Goal: Contribute content: Add original content to the website for others to see

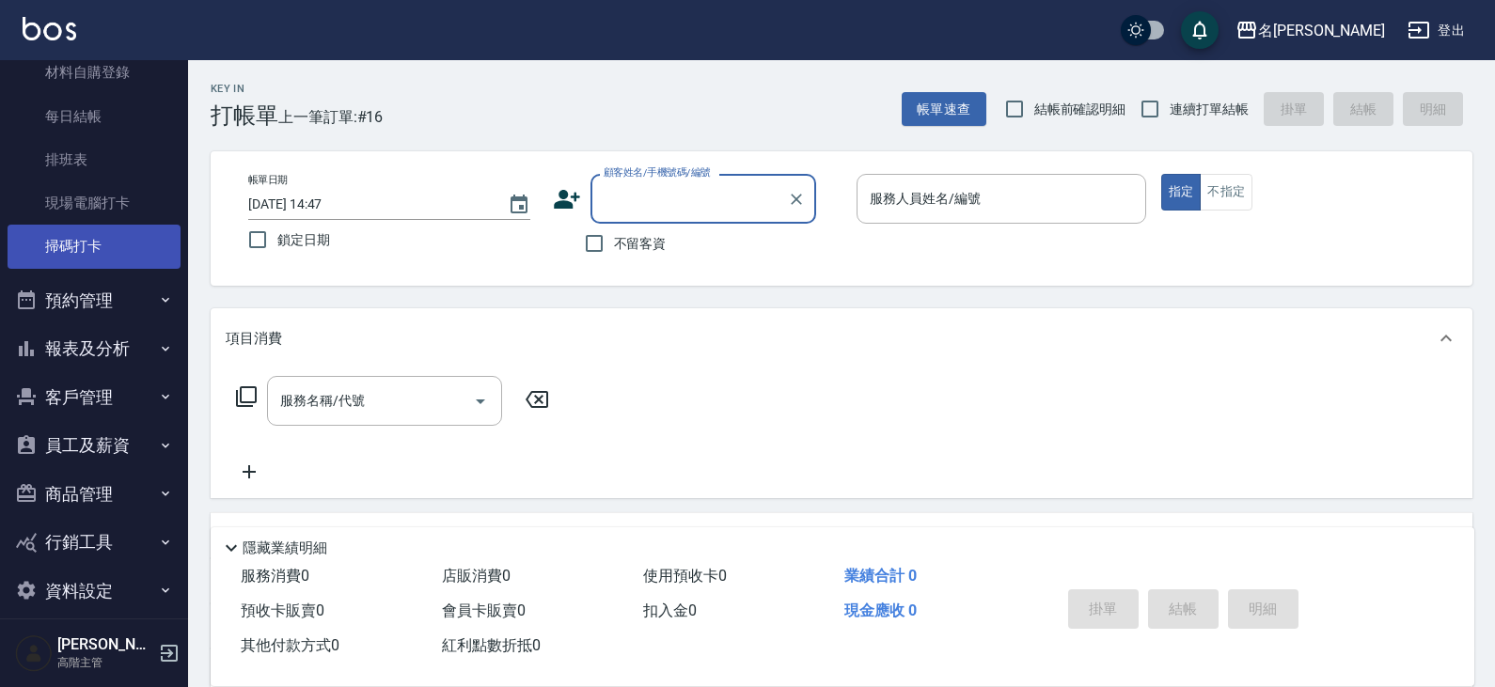
scroll to position [396, 0]
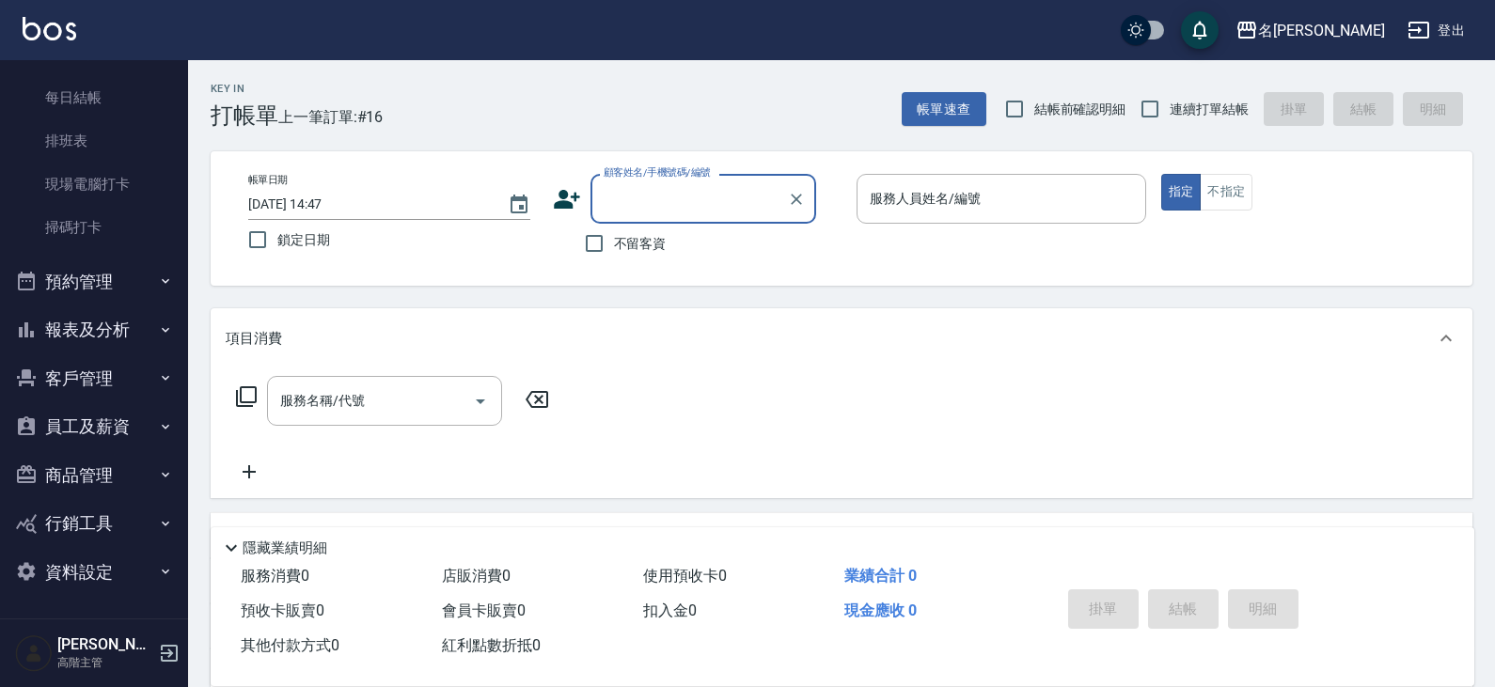
click at [92, 481] on button "商品管理" at bounding box center [94, 475] width 173 height 49
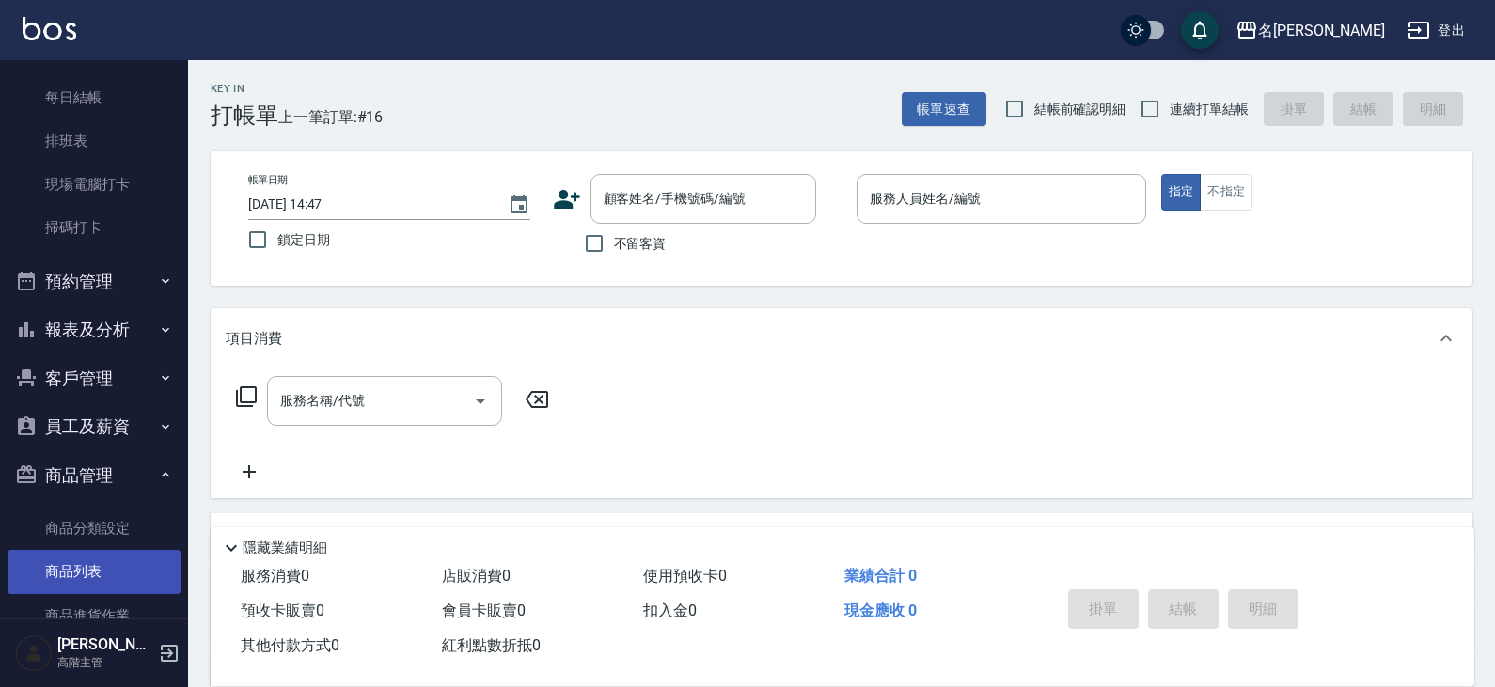
click at [97, 572] on link "商品列表" at bounding box center [94, 571] width 173 height 43
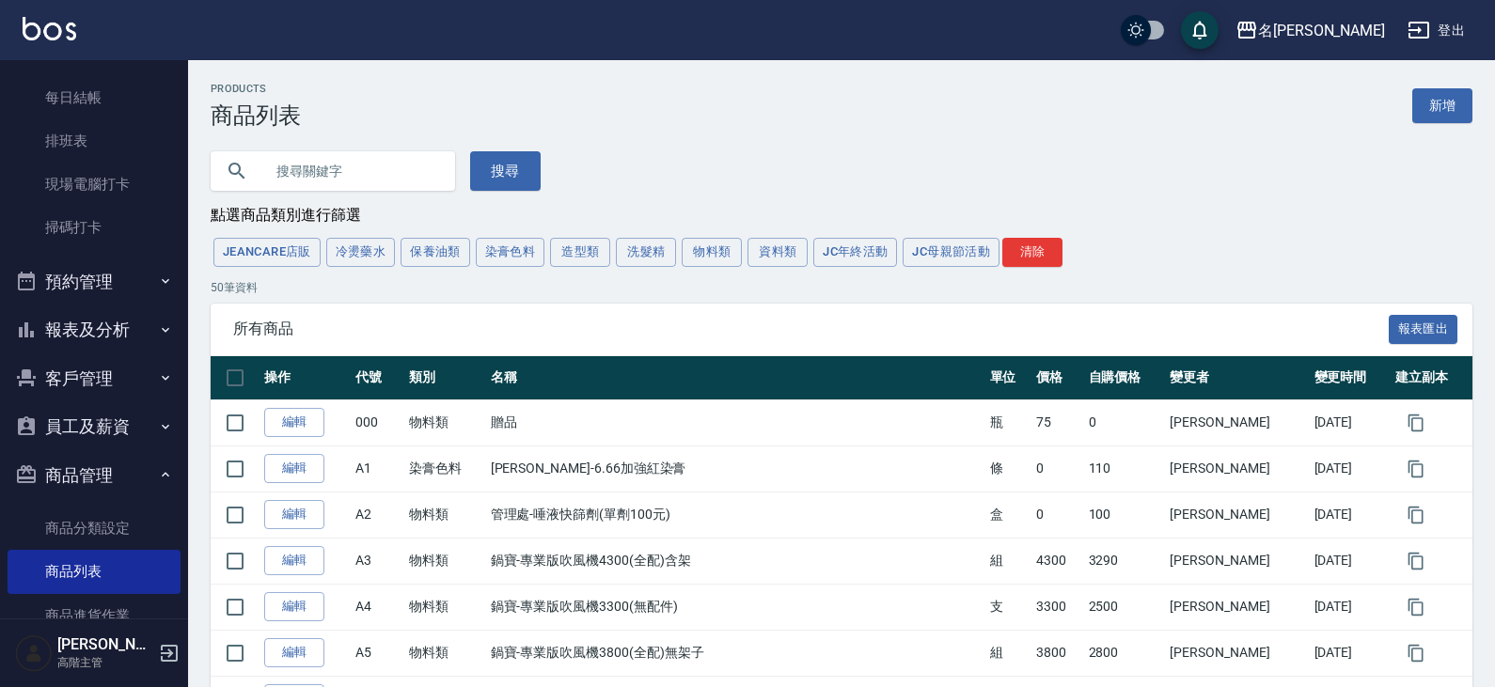
click at [350, 152] on input "text" at bounding box center [351, 171] width 177 height 51
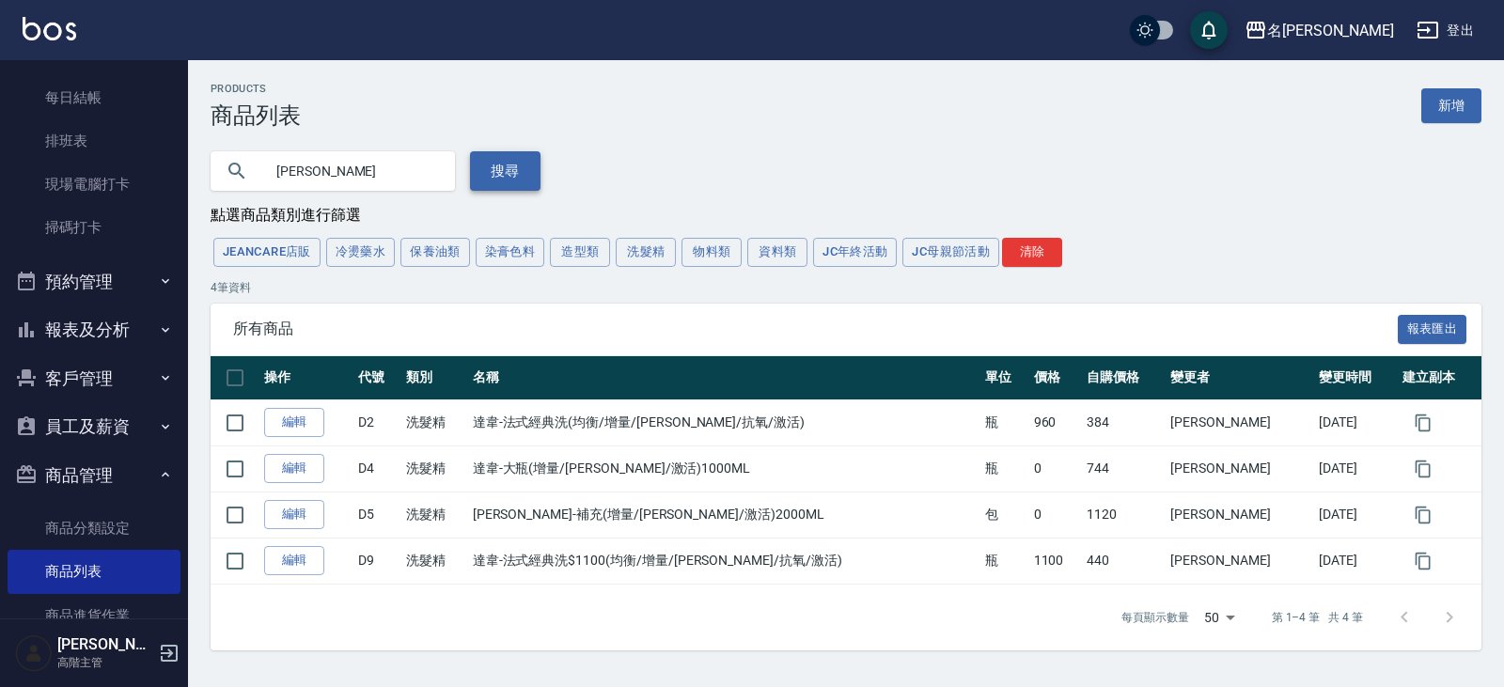
drag, startPoint x: 344, startPoint y: 175, endPoint x: 489, endPoint y: 155, distance: 146.1
click at [198, 163] on div "舒敏 搜尋" at bounding box center [364, 160] width 353 height 62
type input "m"
type input "笪"
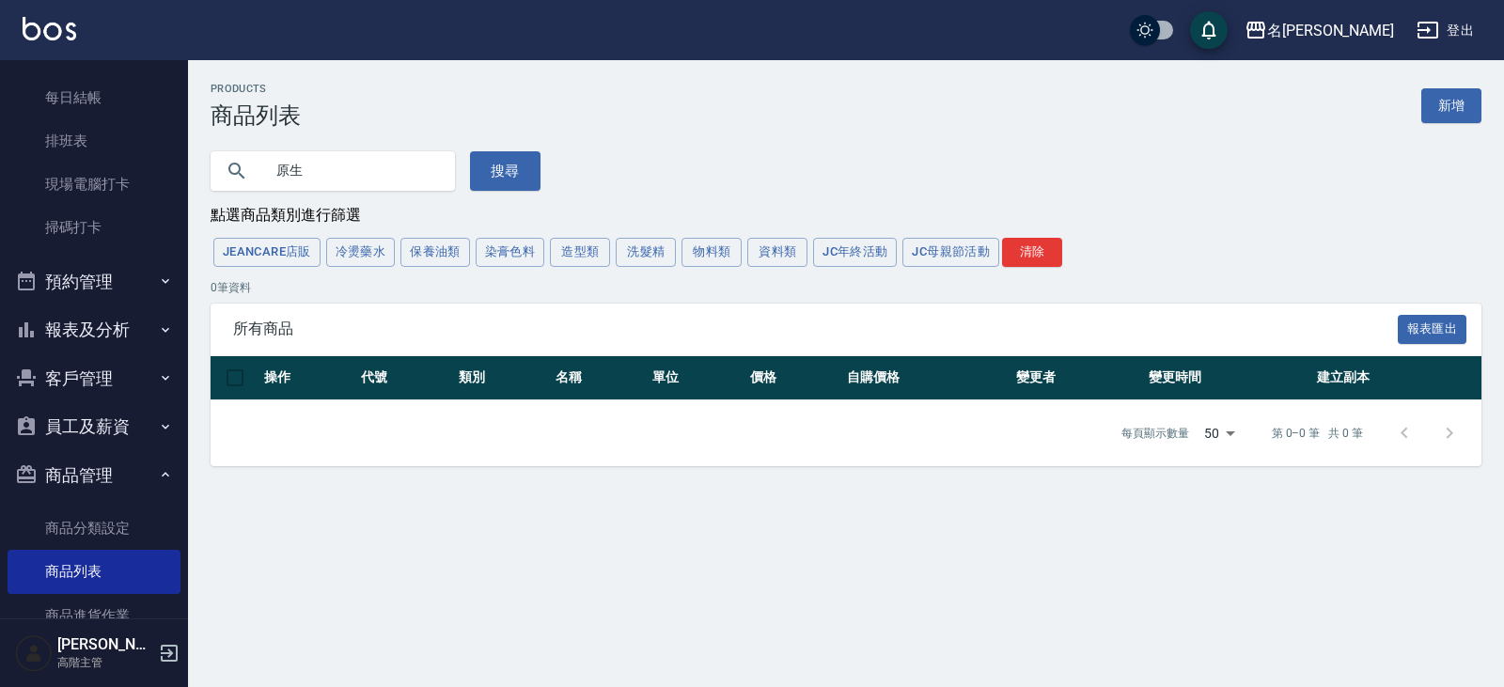
type input "原"
type input "j"
type input "韓"
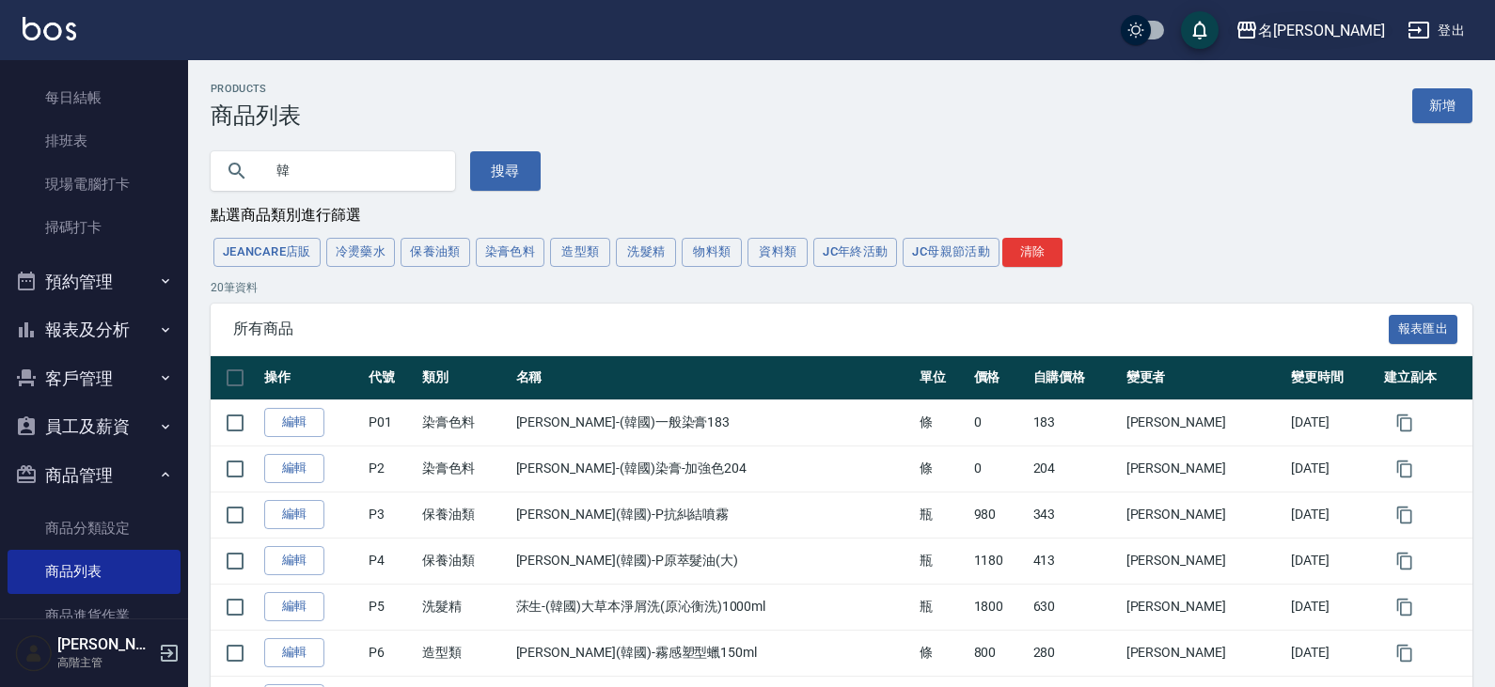
click at [1351, 31] on div "名[PERSON_NAME]" at bounding box center [1321, 31] width 127 height 24
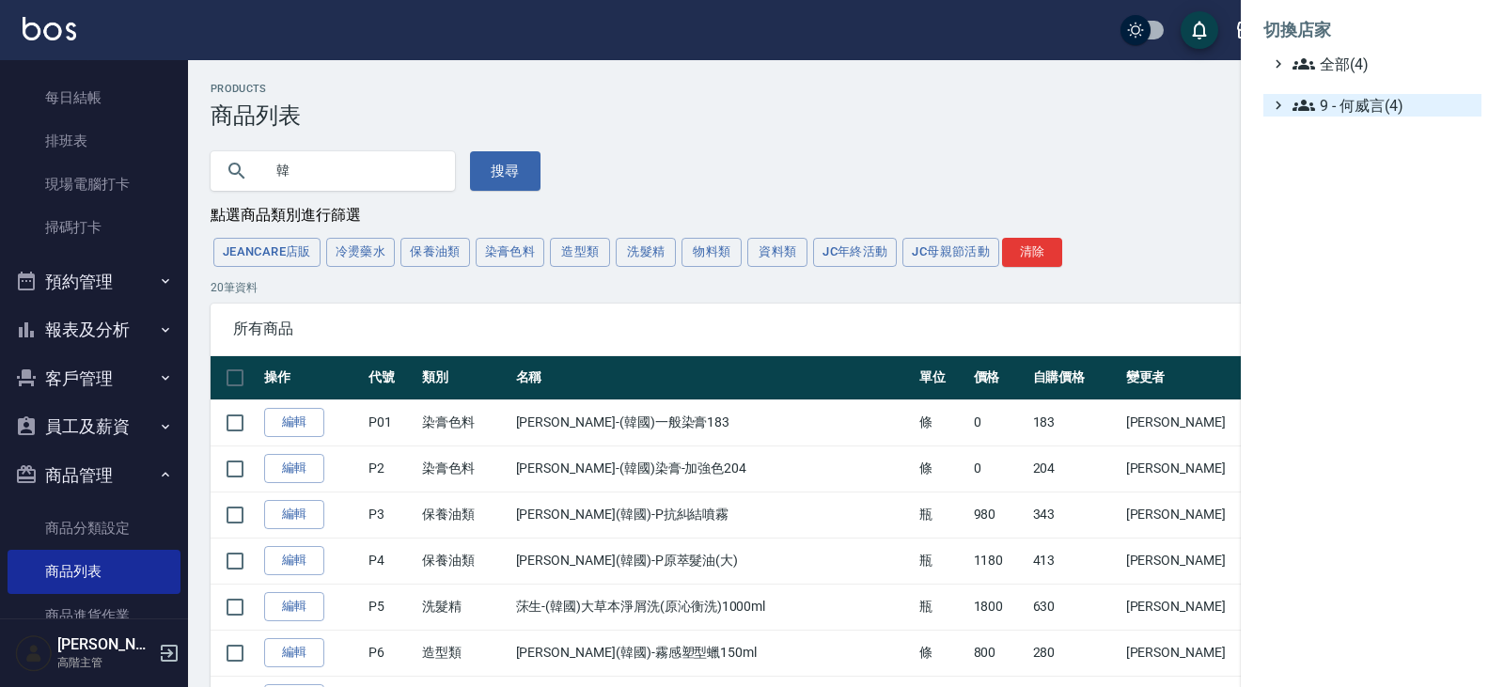
click at [1357, 106] on span "9 - 何威言(4)" at bounding box center [1383, 105] width 181 height 23
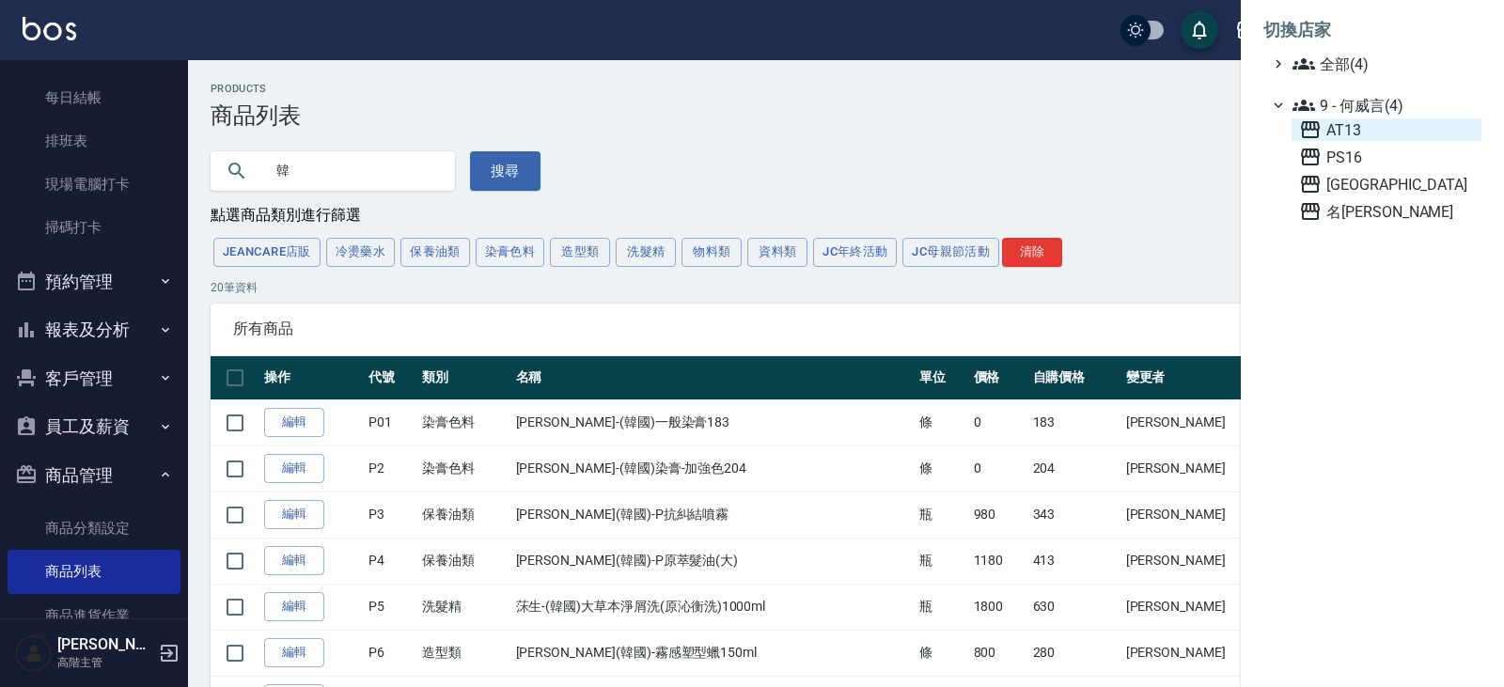
click at [1360, 130] on span "AT13" at bounding box center [1386, 129] width 175 height 23
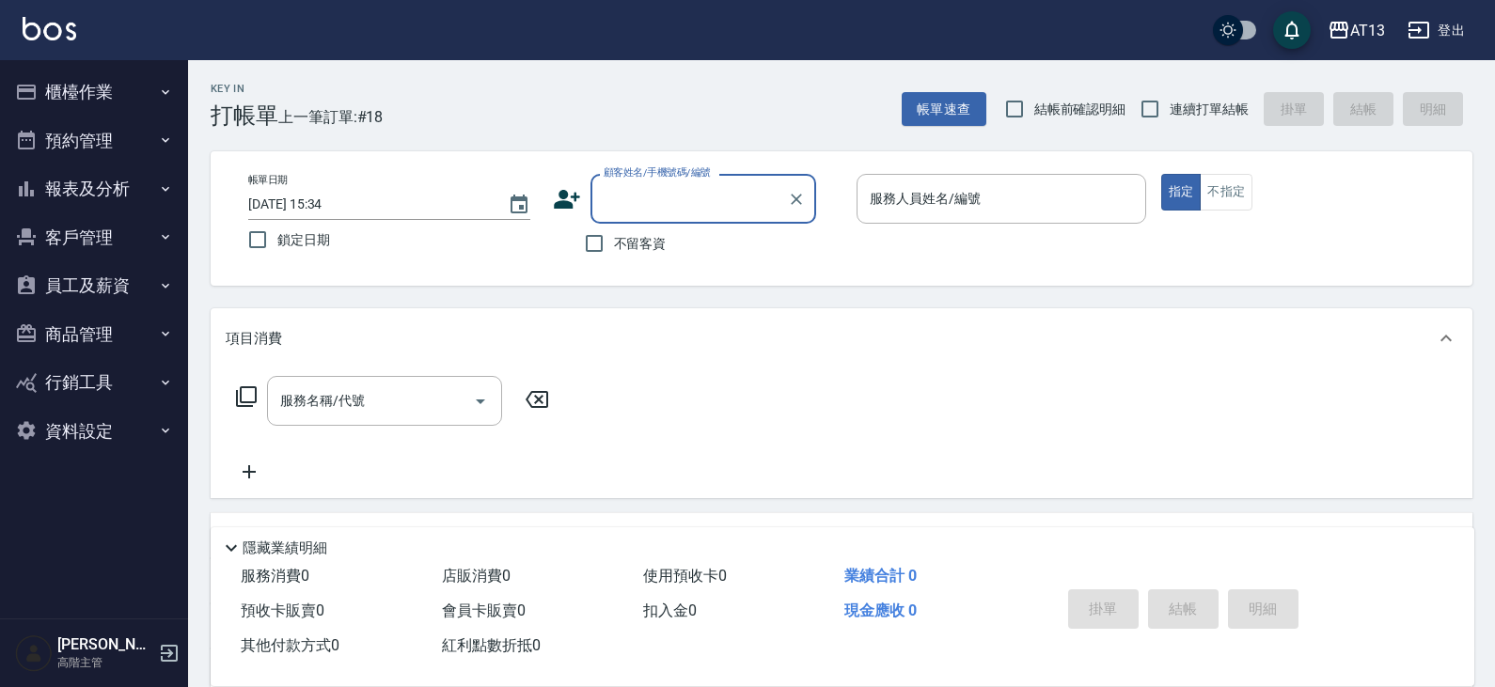
click at [86, 346] on button "商品管理" at bounding box center [94, 334] width 173 height 49
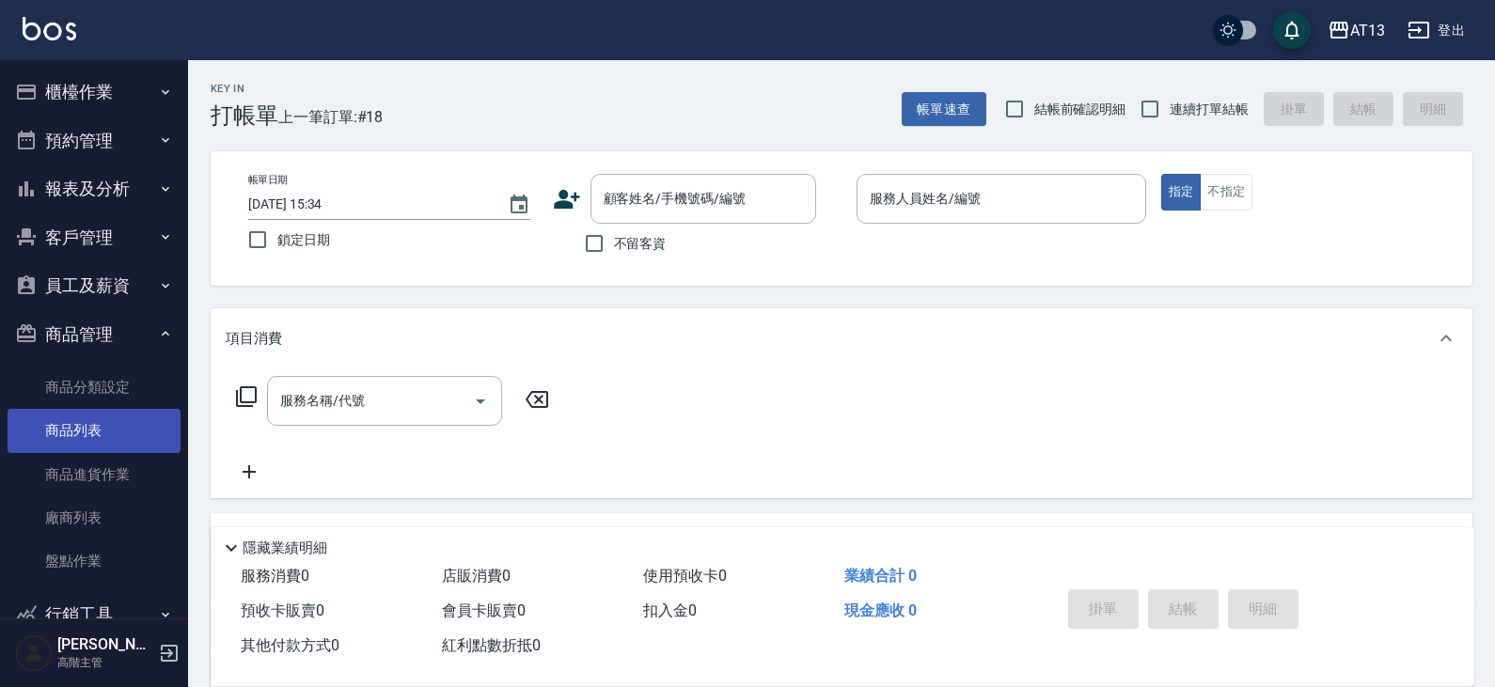
click at [86, 433] on link "商品列表" at bounding box center [94, 430] width 173 height 43
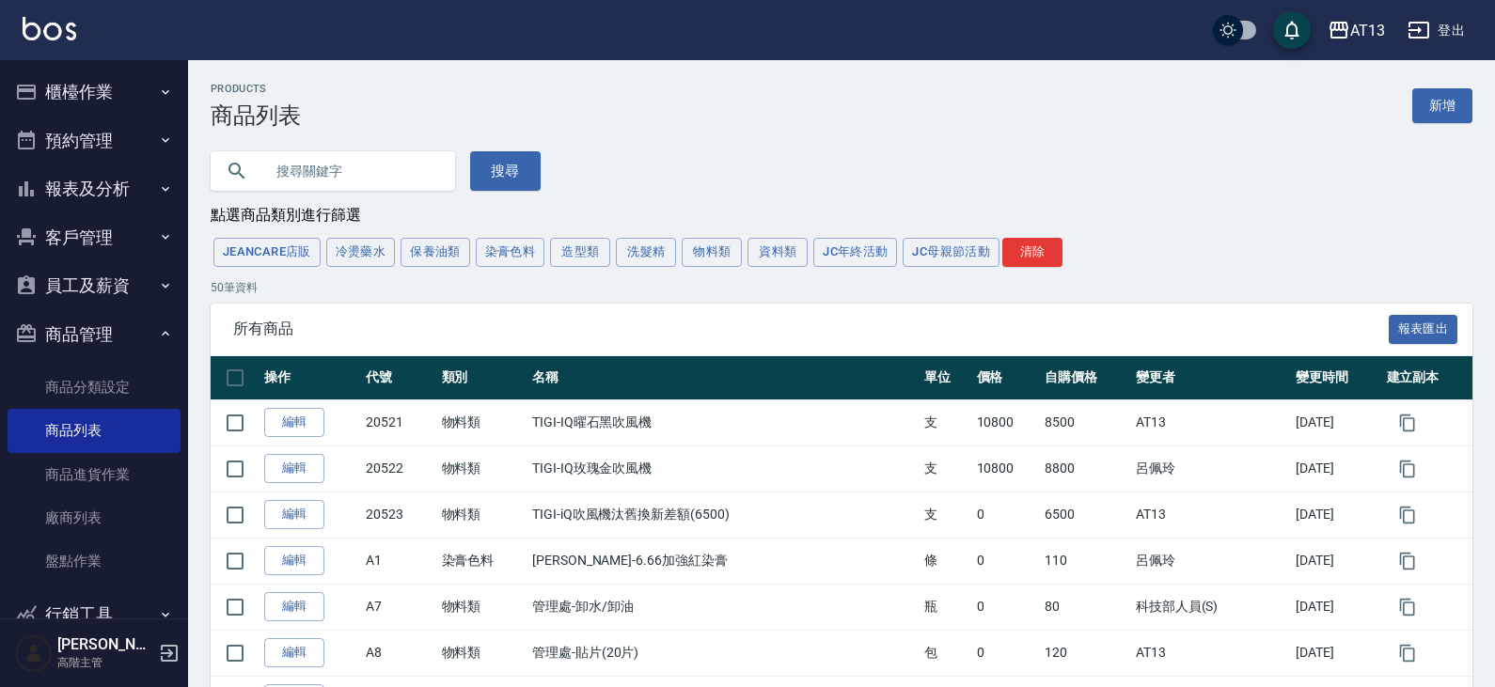
click at [342, 181] on input "text" at bounding box center [351, 171] width 177 height 51
type input "韓"
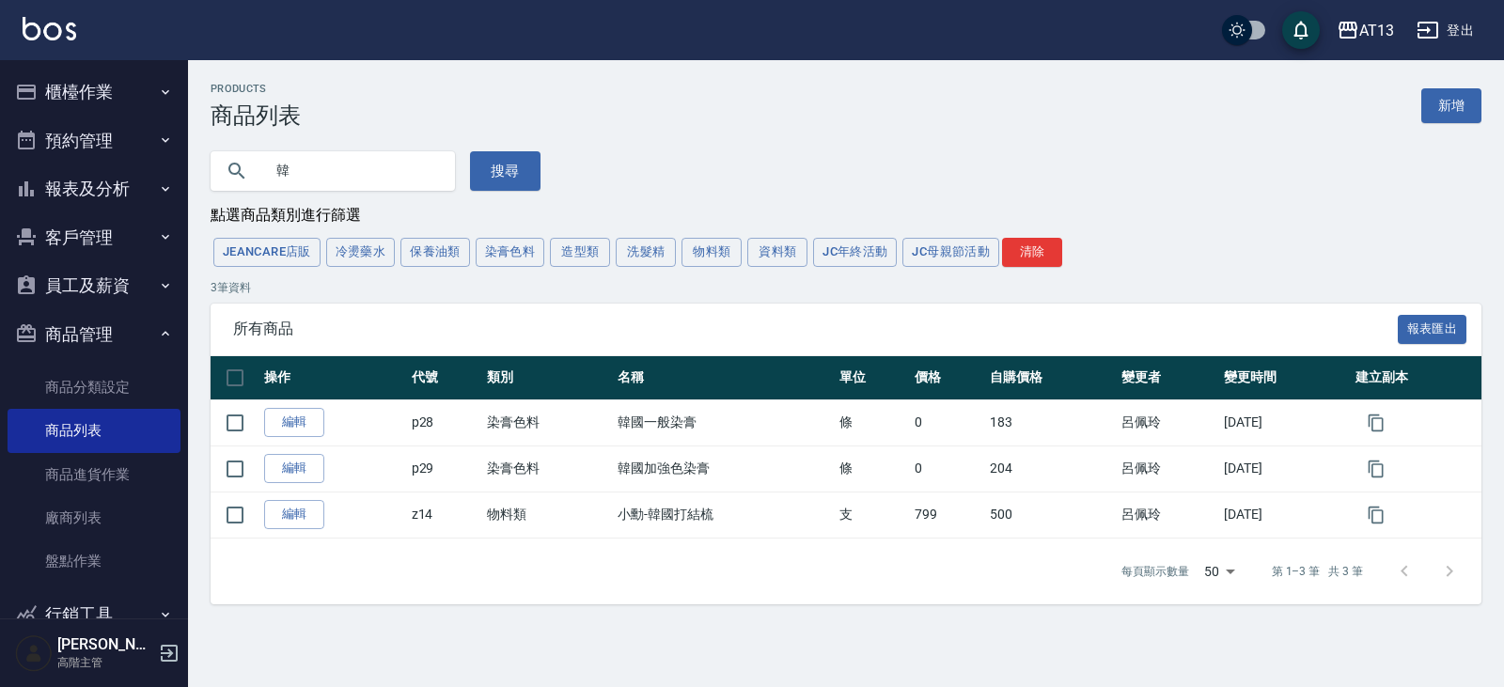
click at [317, 172] on input "韓" at bounding box center [351, 171] width 177 height 51
click at [496, 168] on button "搜尋" at bounding box center [505, 170] width 71 height 39
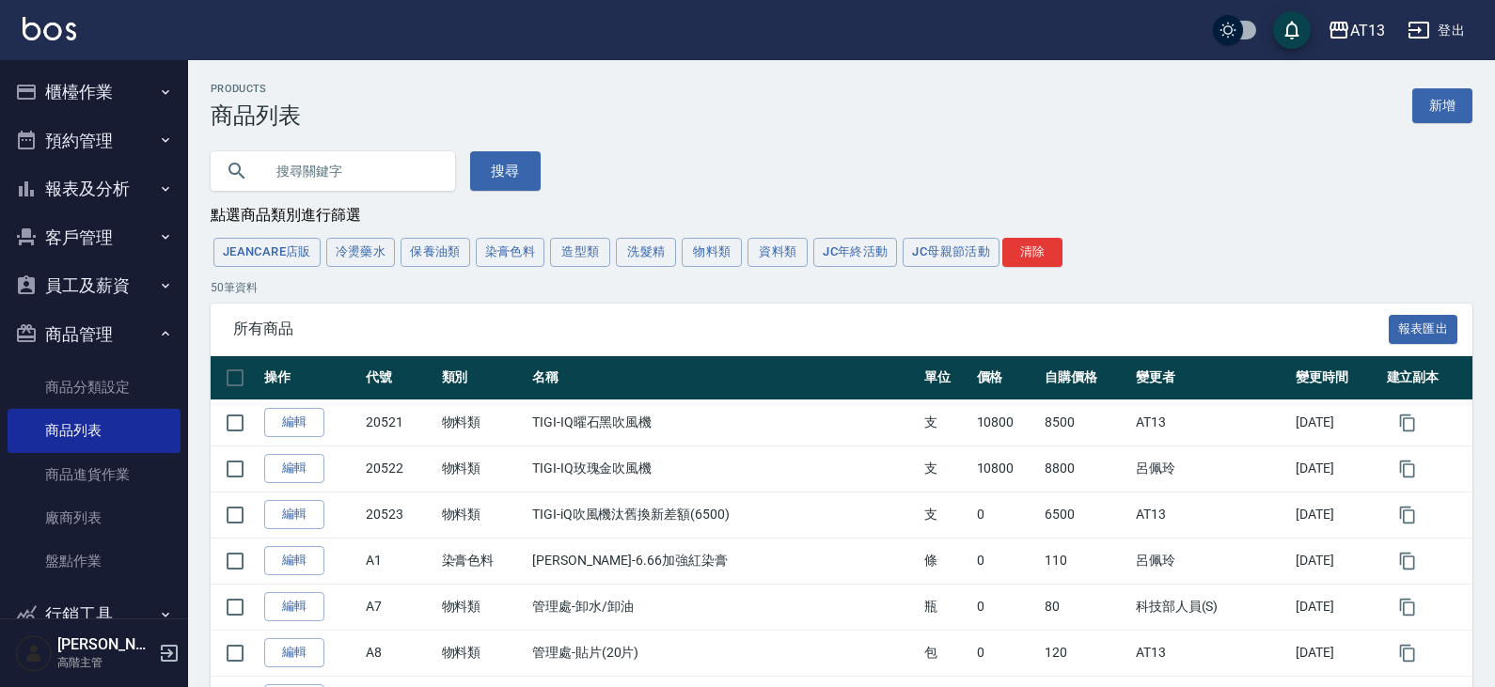
click at [411, 173] on input "text" at bounding box center [351, 171] width 177 height 51
type input "荷"
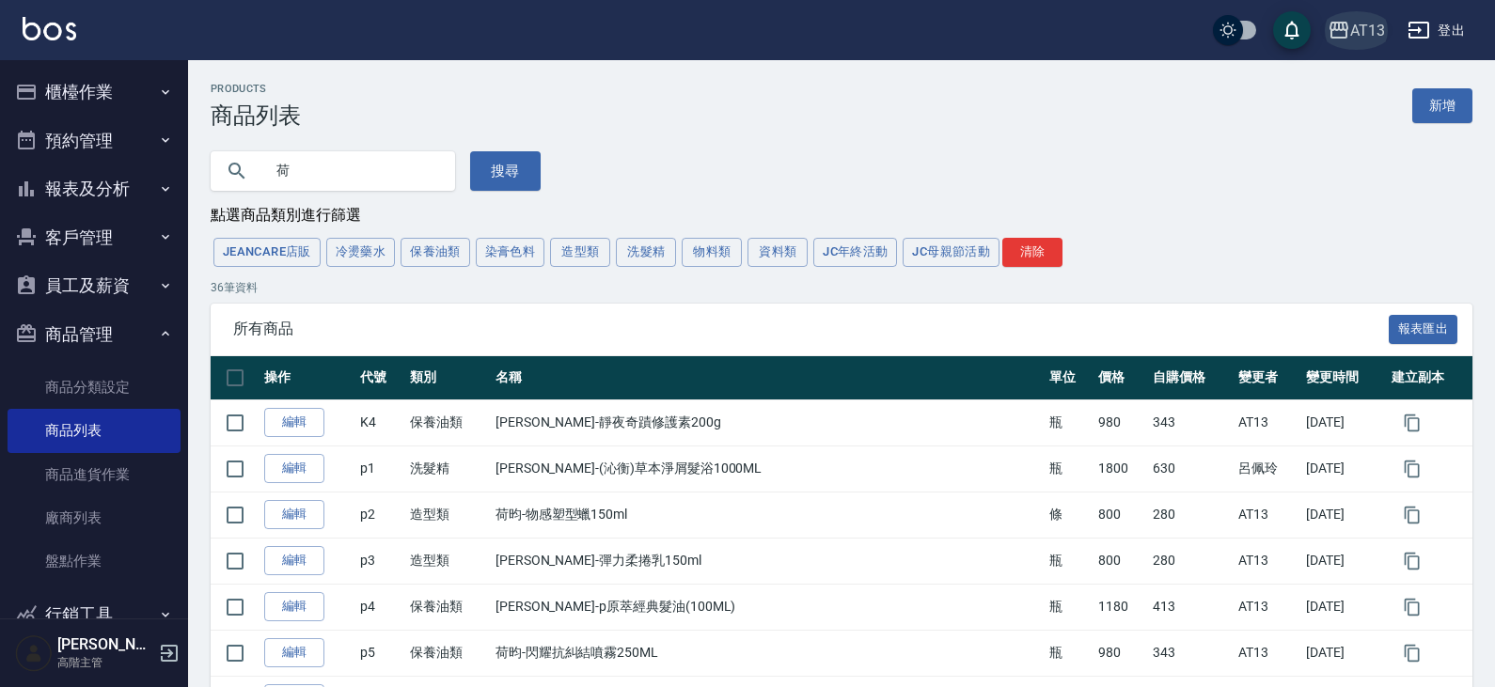
click at [1360, 44] on button "AT13" at bounding box center [1356, 30] width 72 height 39
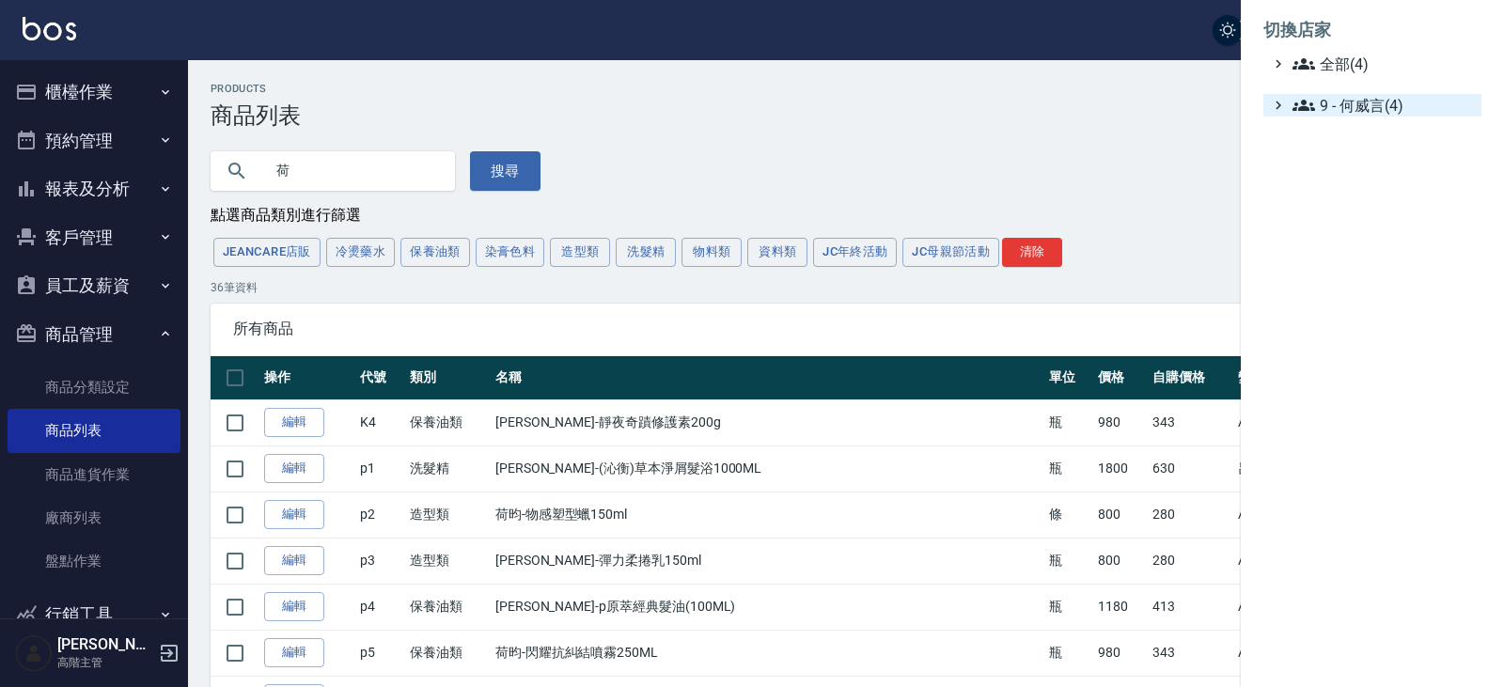
click at [1360, 105] on span "9 - 何威言(4)" at bounding box center [1383, 105] width 181 height 23
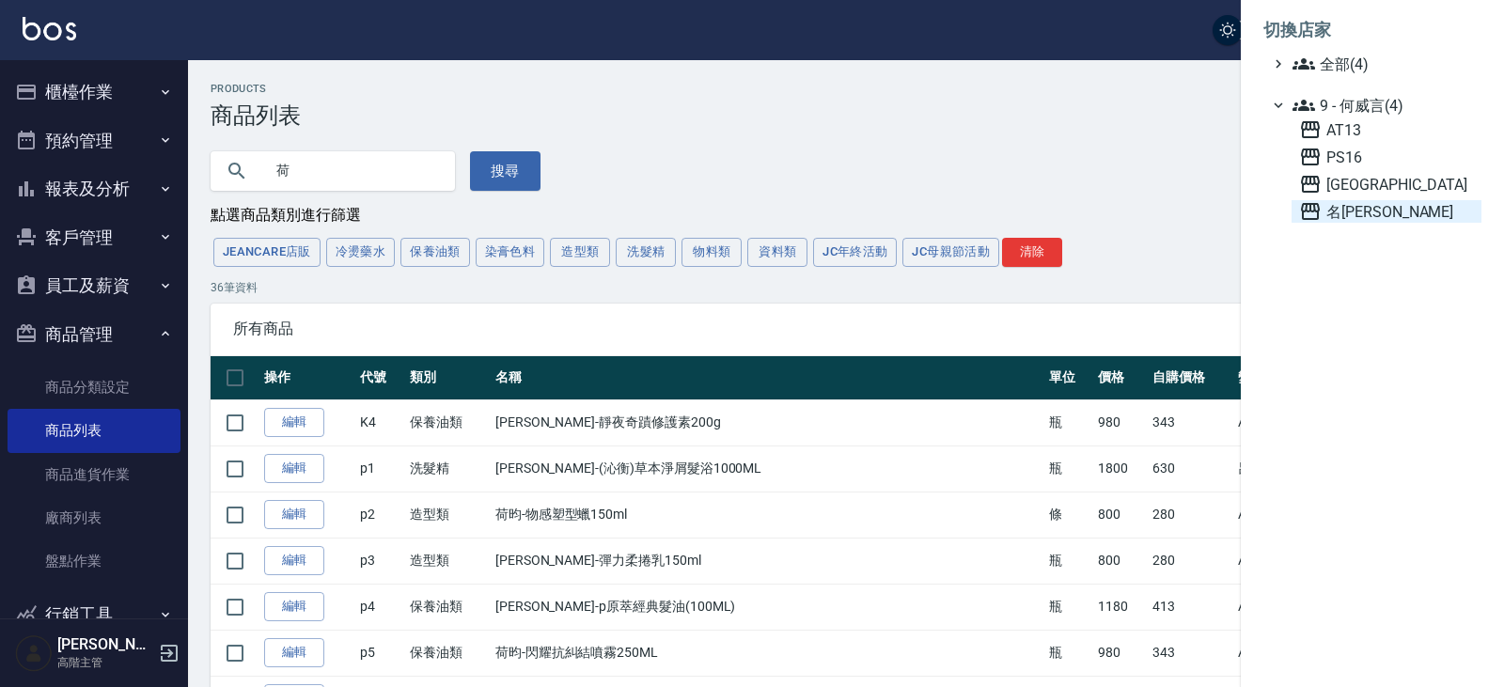
click at [1358, 208] on span "名留仁二" at bounding box center [1386, 211] width 175 height 23
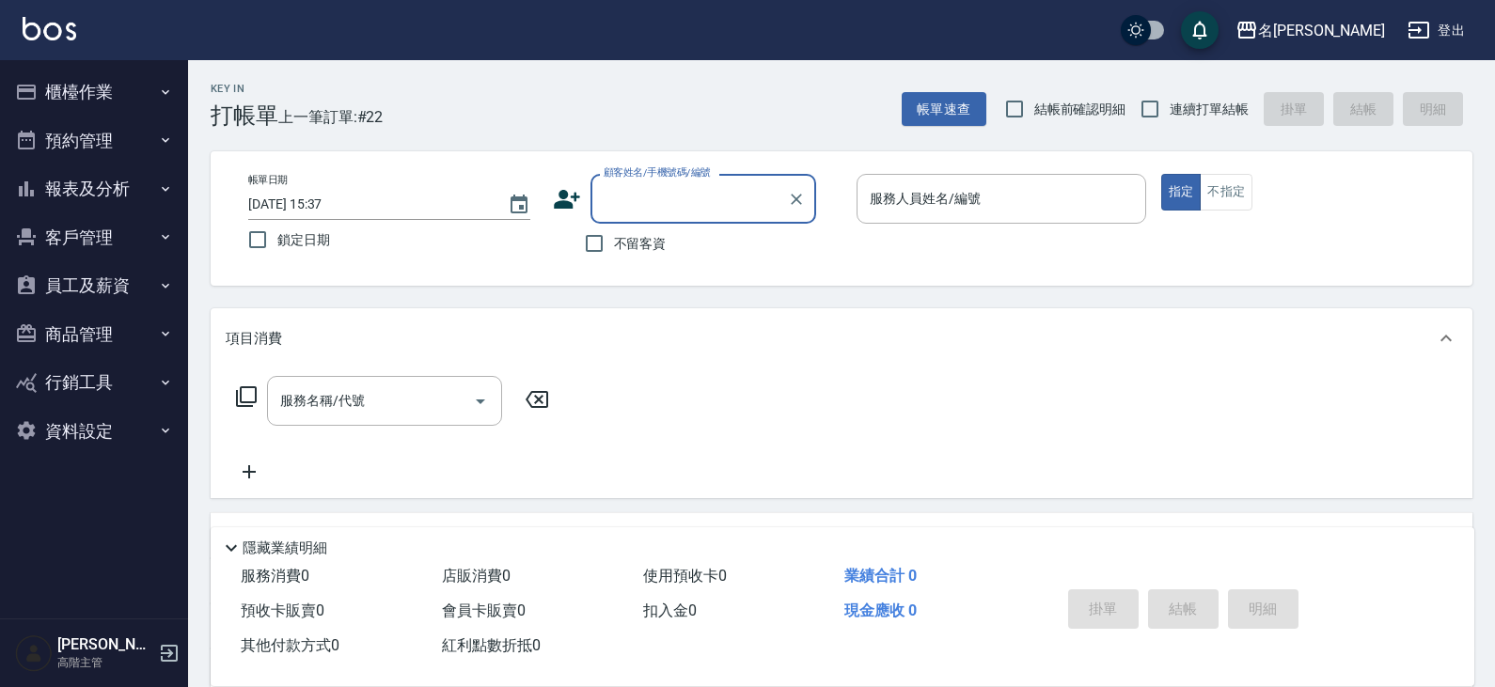
click at [103, 338] on button "商品管理" at bounding box center [94, 334] width 173 height 49
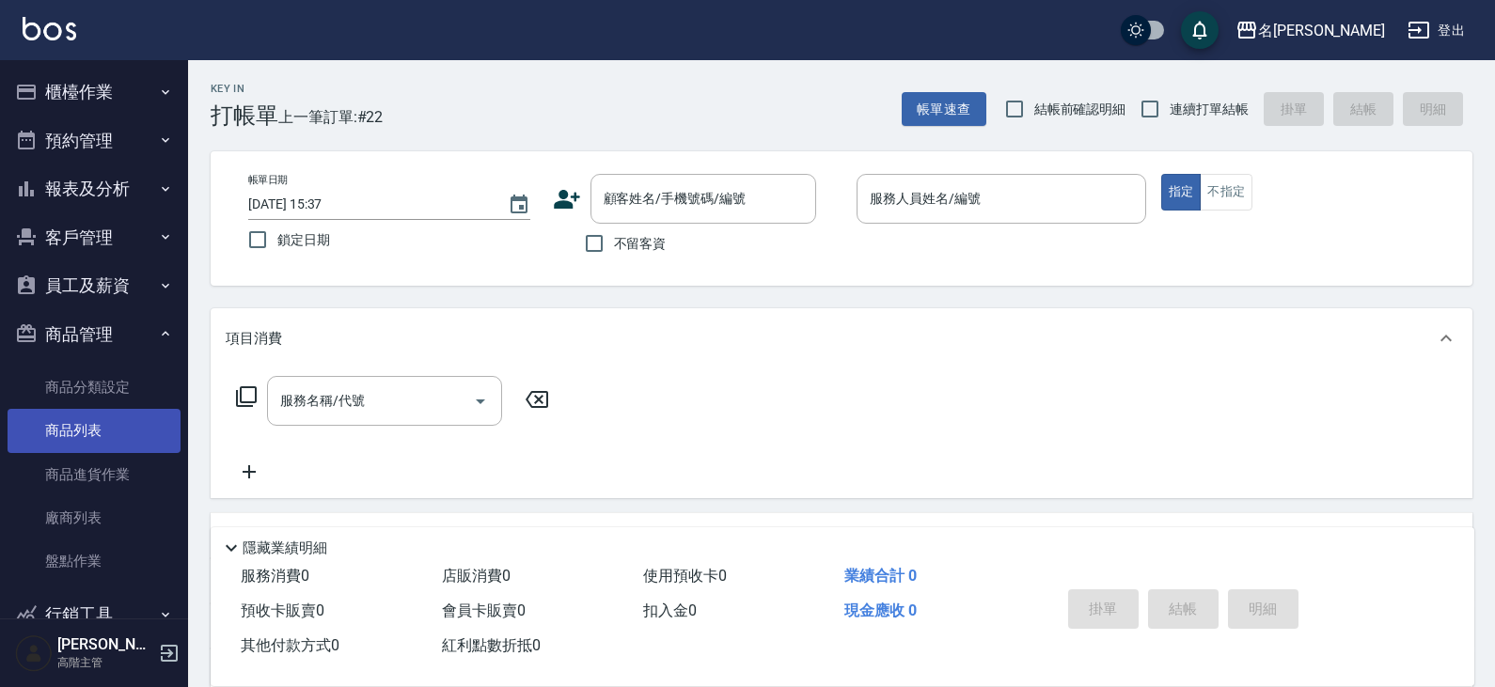
click at [102, 420] on link "商品列表" at bounding box center [94, 430] width 173 height 43
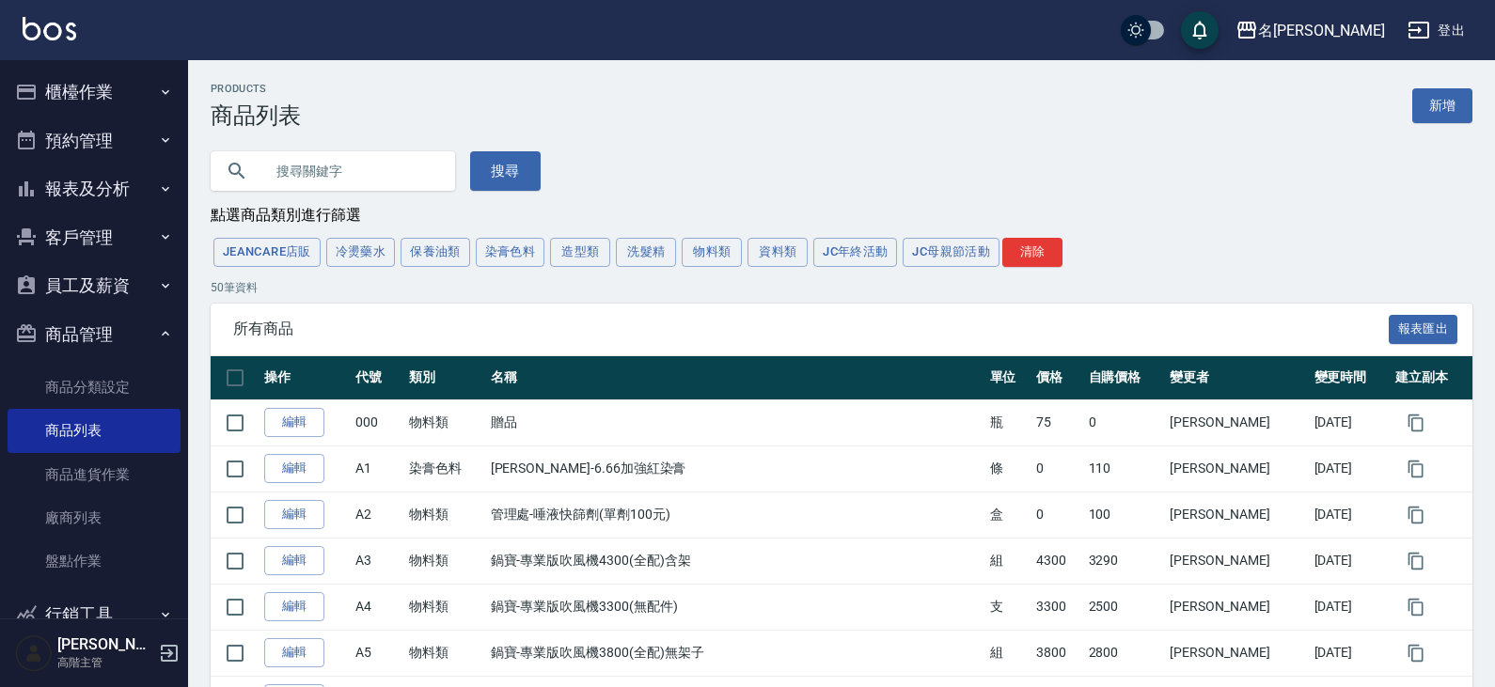
click at [327, 159] on input "text" at bounding box center [351, 171] width 177 height 51
type input "韓"
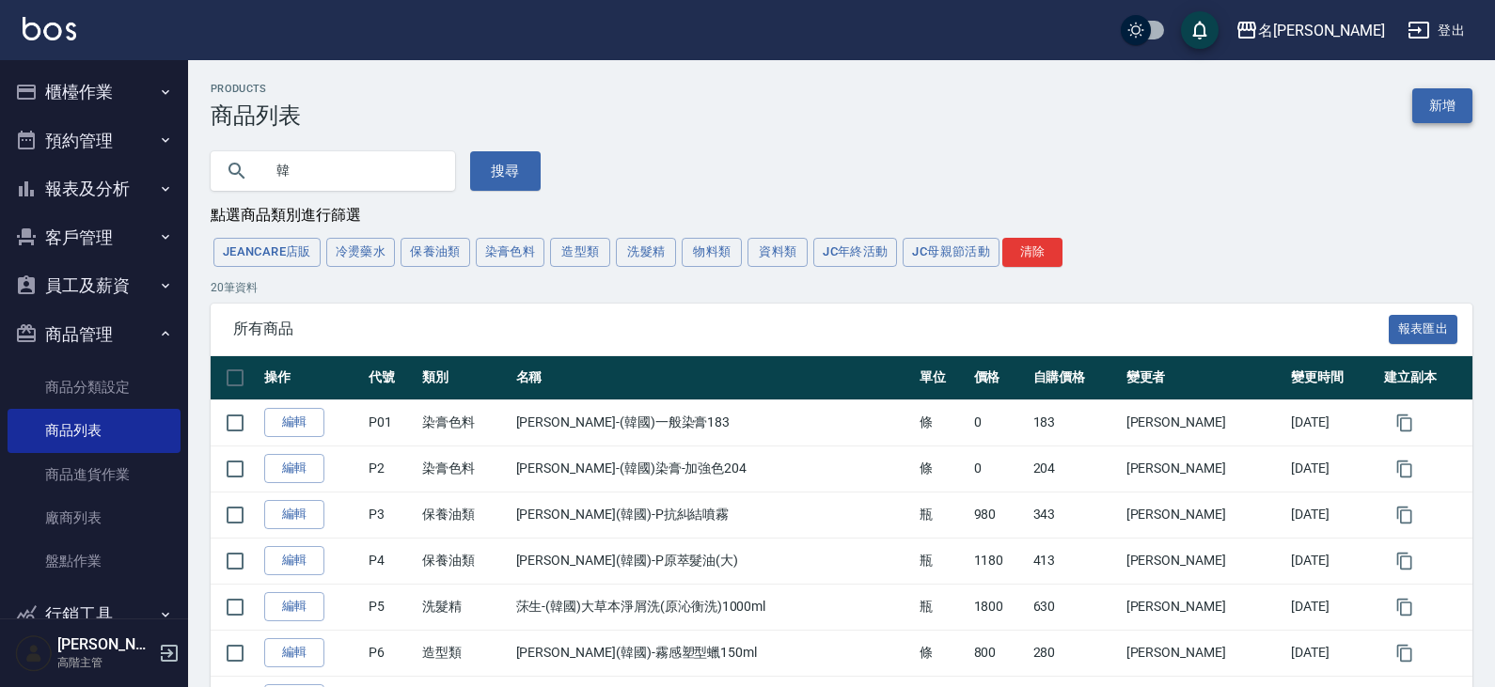
click at [1450, 105] on link "新增" at bounding box center [1442, 105] width 60 height 35
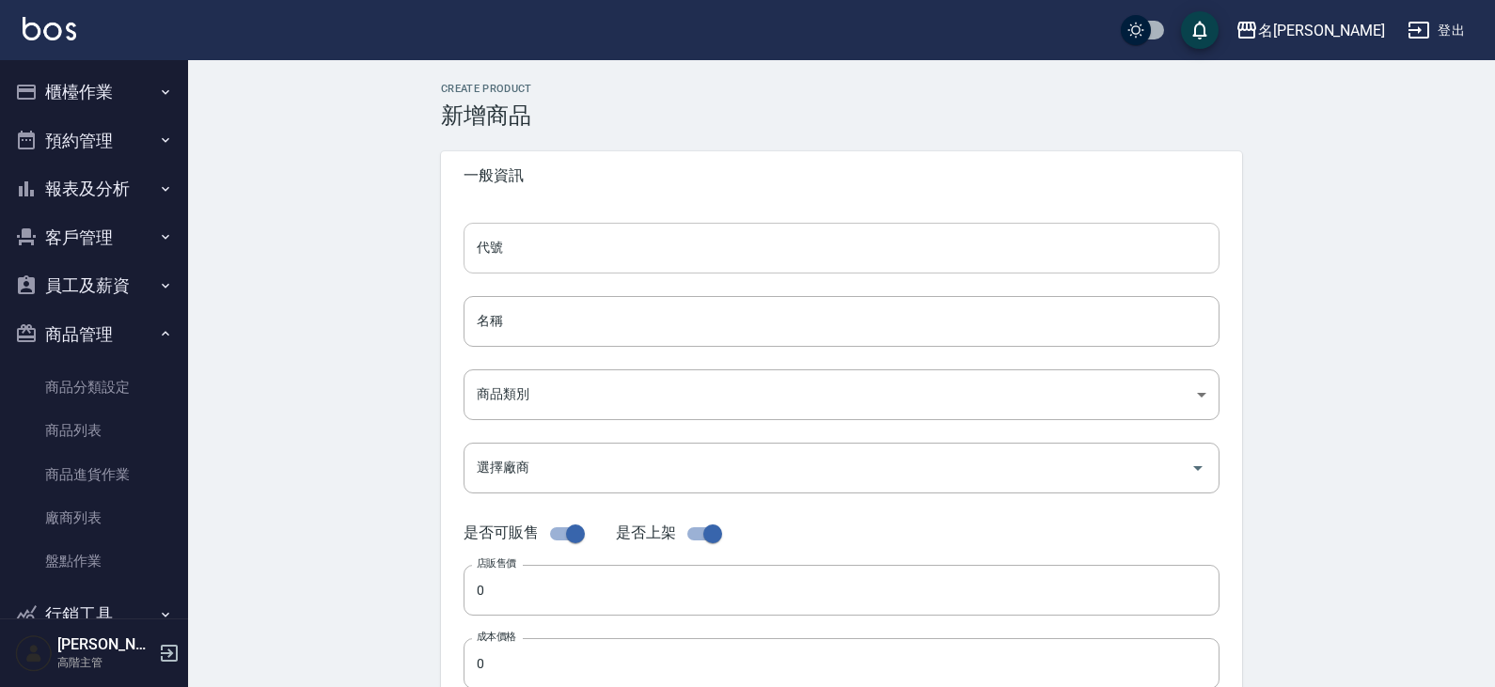
click at [515, 244] on input "代號" at bounding box center [842, 248] width 756 height 51
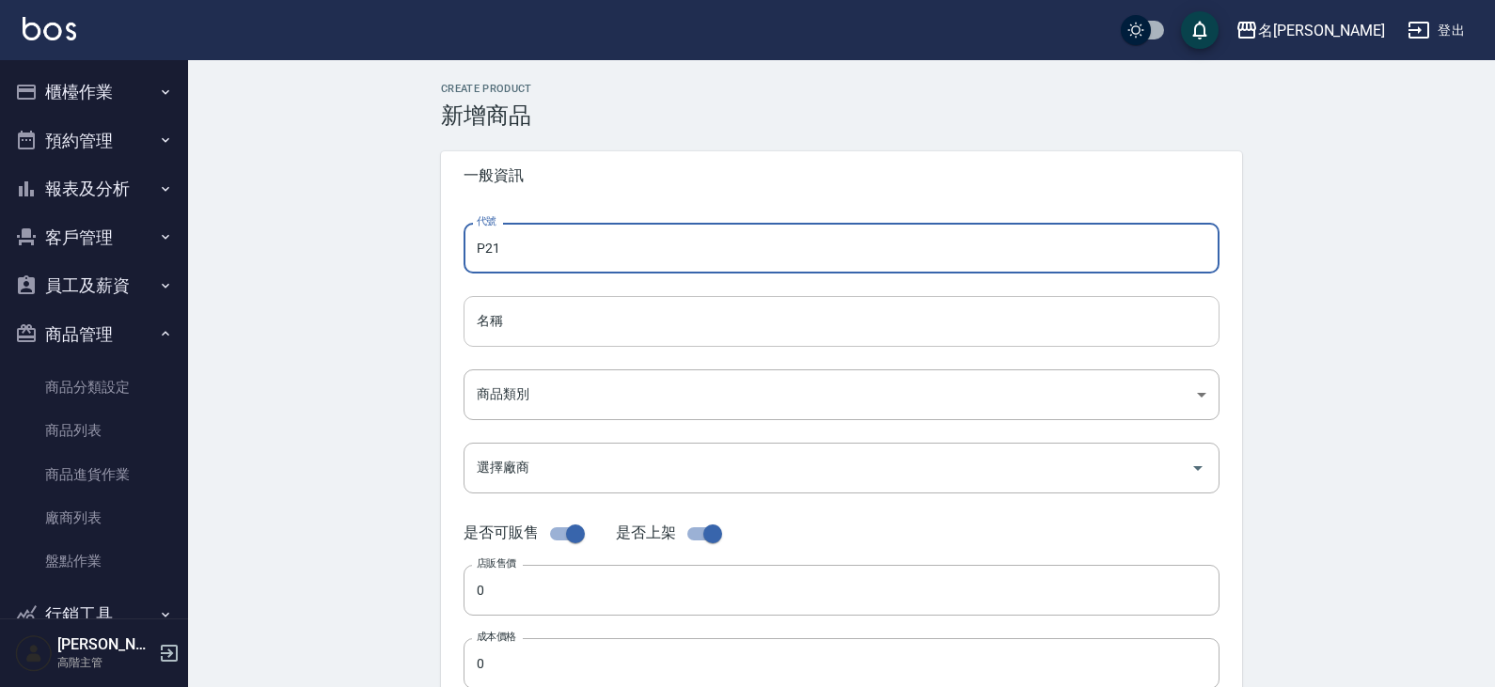
type input "P21"
click at [566, 304] on input "名稱" at bounding box center [842, 321] width 756 height 51
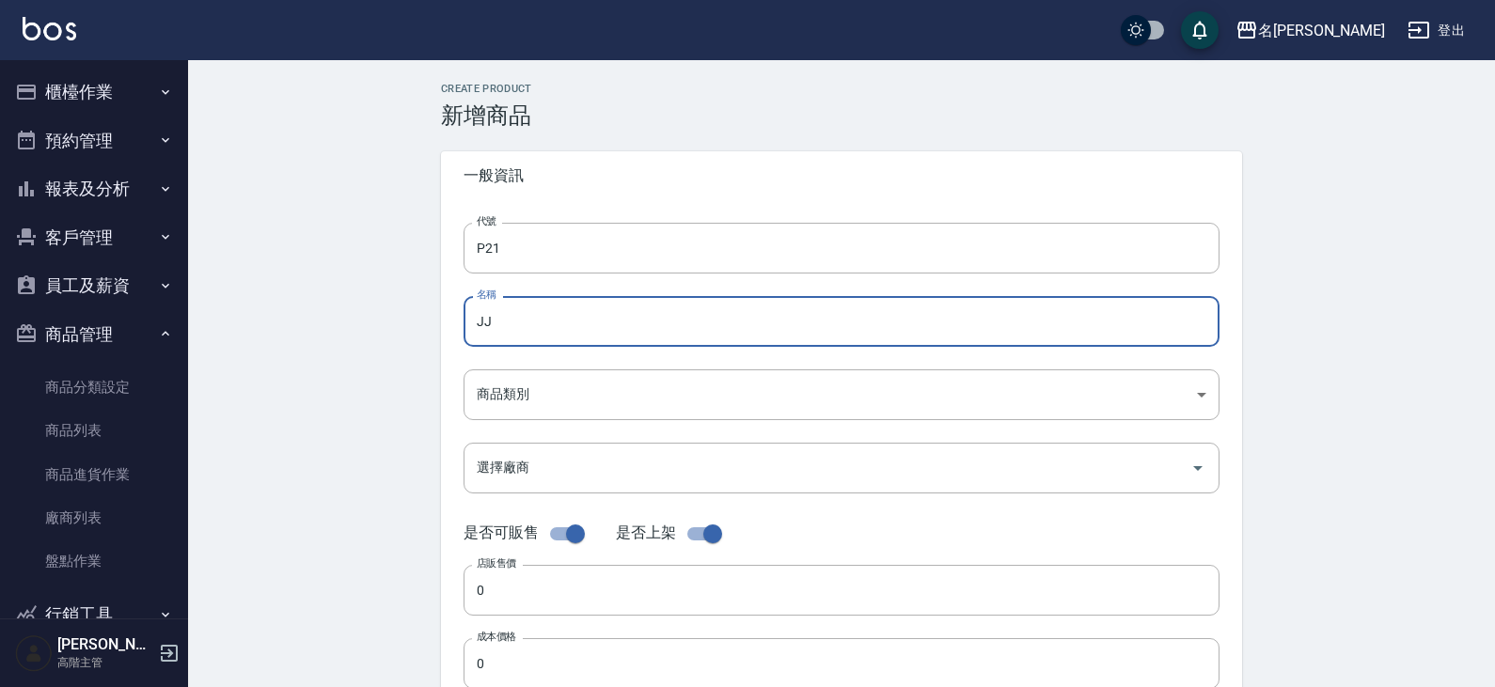
type input "J"
type input "韓國-原生舒敏/控油頭皮精華噴霧100ml"
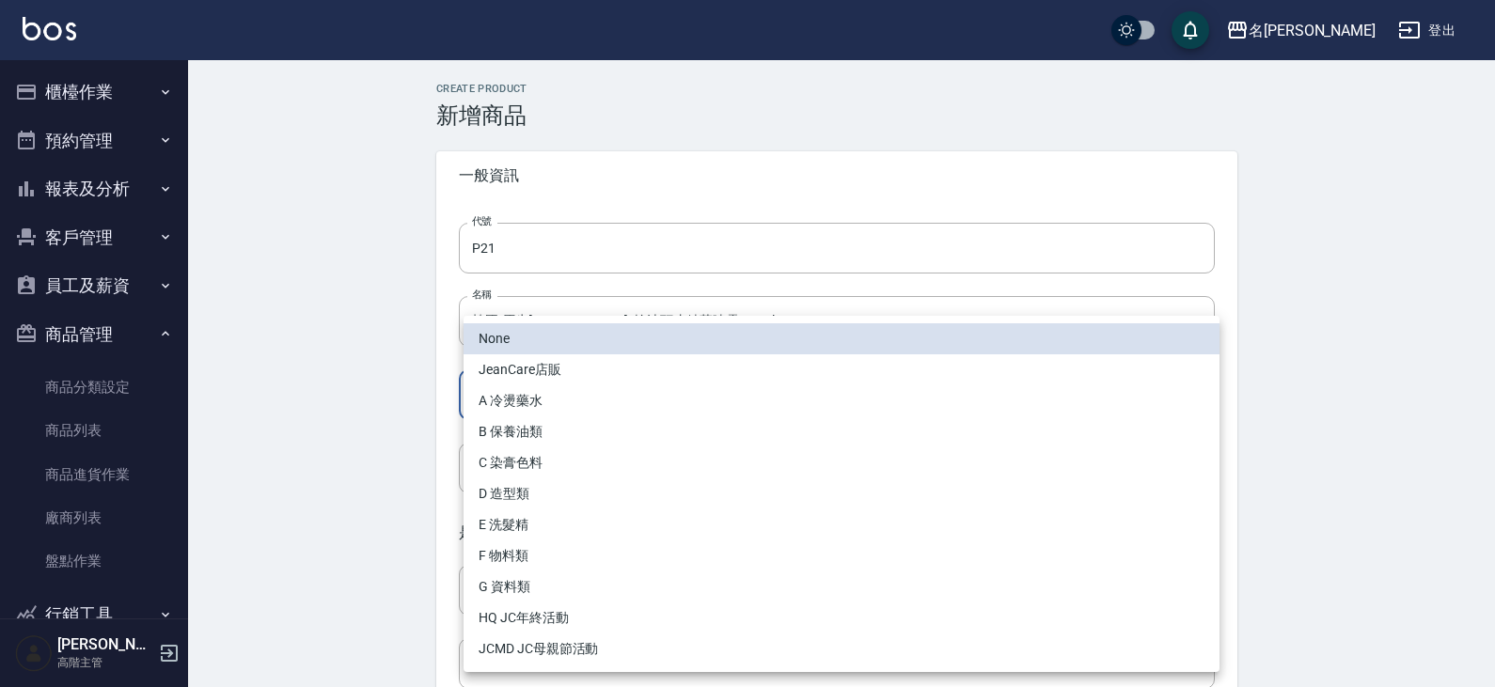
click at [581, 383] on body "名留仁二 登出 櫃檯作業 打帳單 帳單列表 掛單列表 座位開單 營業儀表板 現金收支登錄 高階收支登錄 材料自購登錄 每日結帳 排班表 現場電腦打卡 掃碼打卡…" at bounding box center [747, 648] width 1495 height 1297
click at [563, 434] on li "B 保養油類" at bounding box center [842, 432] width 756 height 31
type input "20e5d727-9575-425c-b003-fcc053b34fb6"
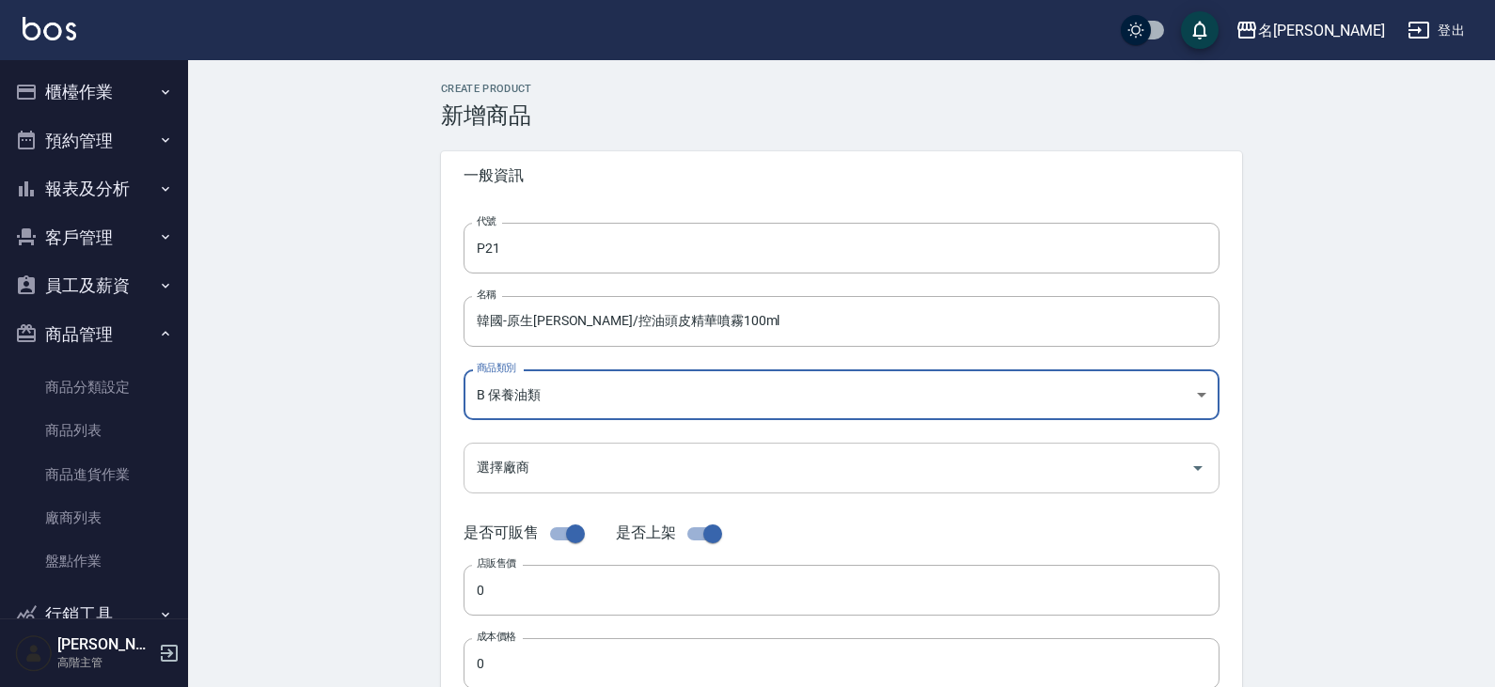
click at [560, 459] on input "選擇廠商" at bounding box center [827, 467] width 711 height 33
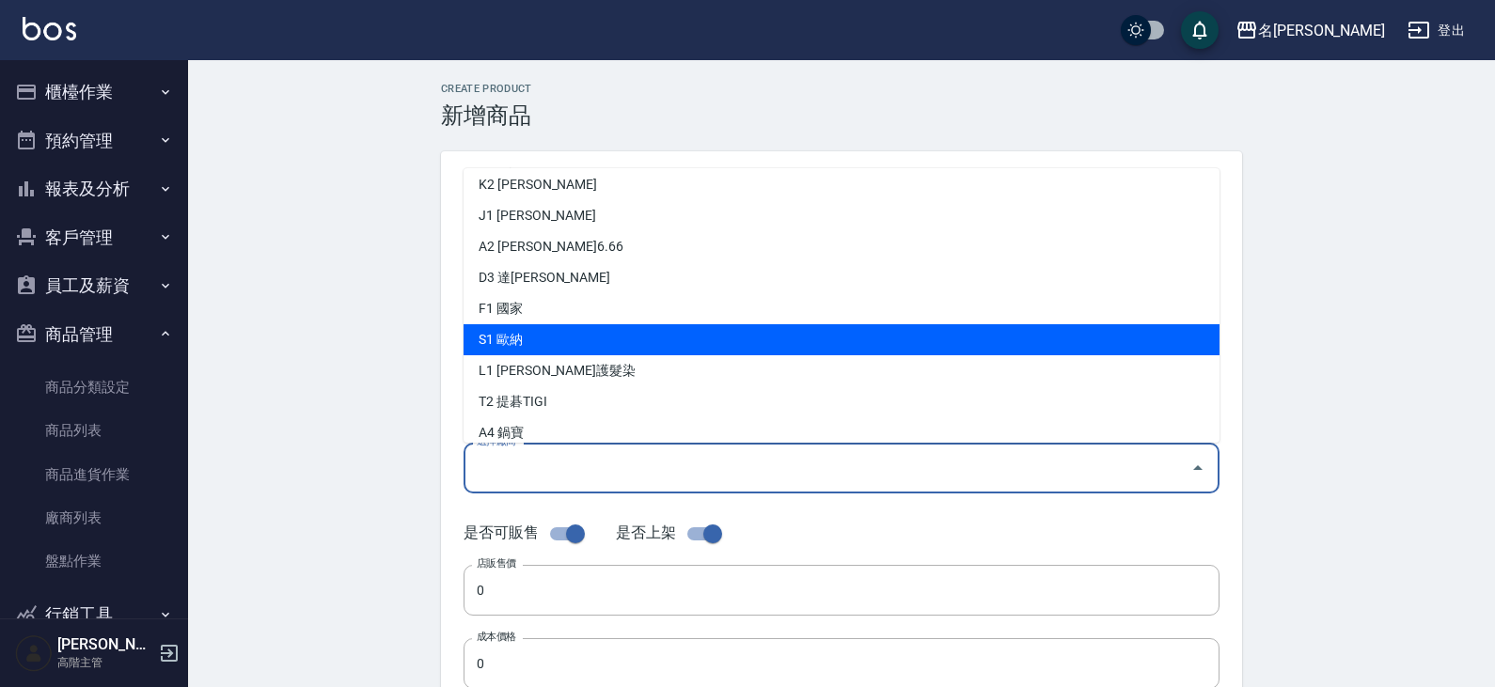
scroll to position [483, 0]
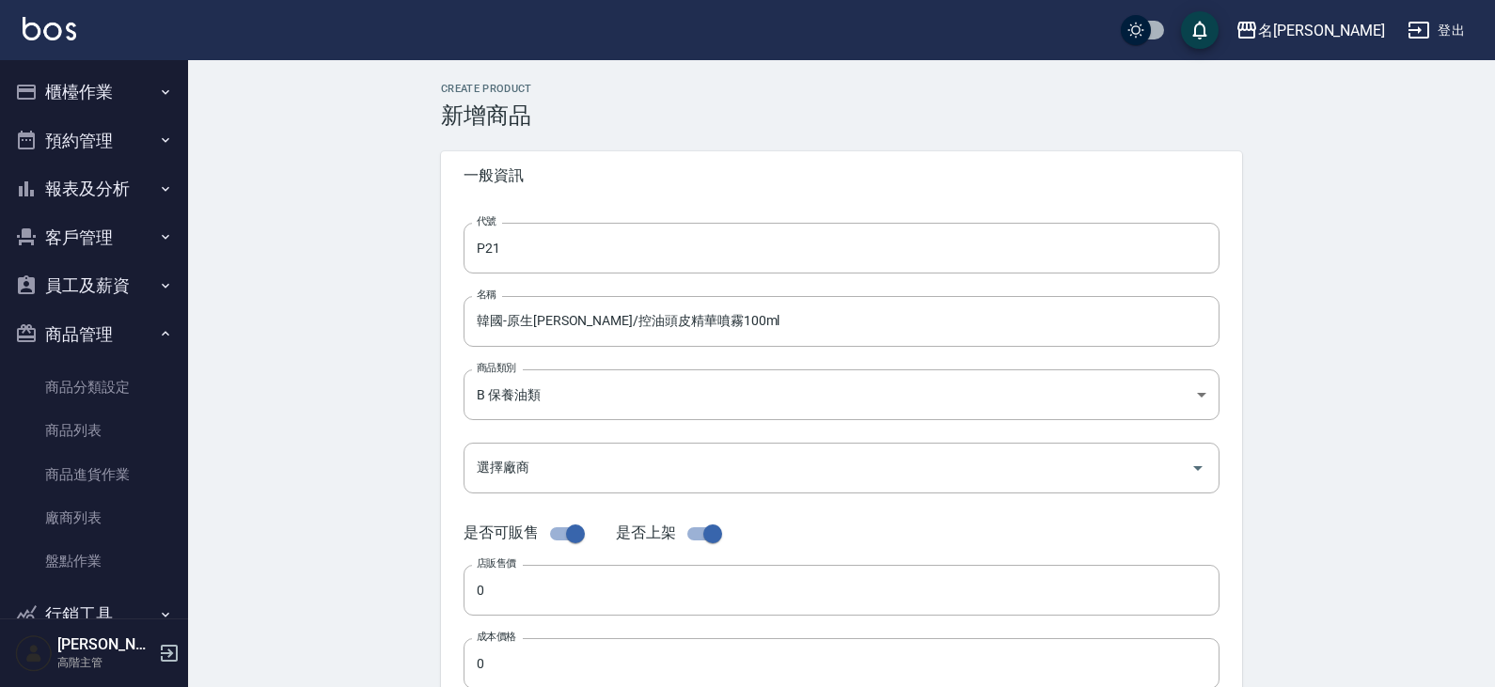
click at [390, 313] on div "Create Product 新增商品 一般資訊 代號 P21 代號 名稱 韓國-原生舒敏/控油頭皮精華噴霧100ml 名稱 商品類別 B 保養油類 20…" at bounding box center [841, 678] width 1307 height 1237
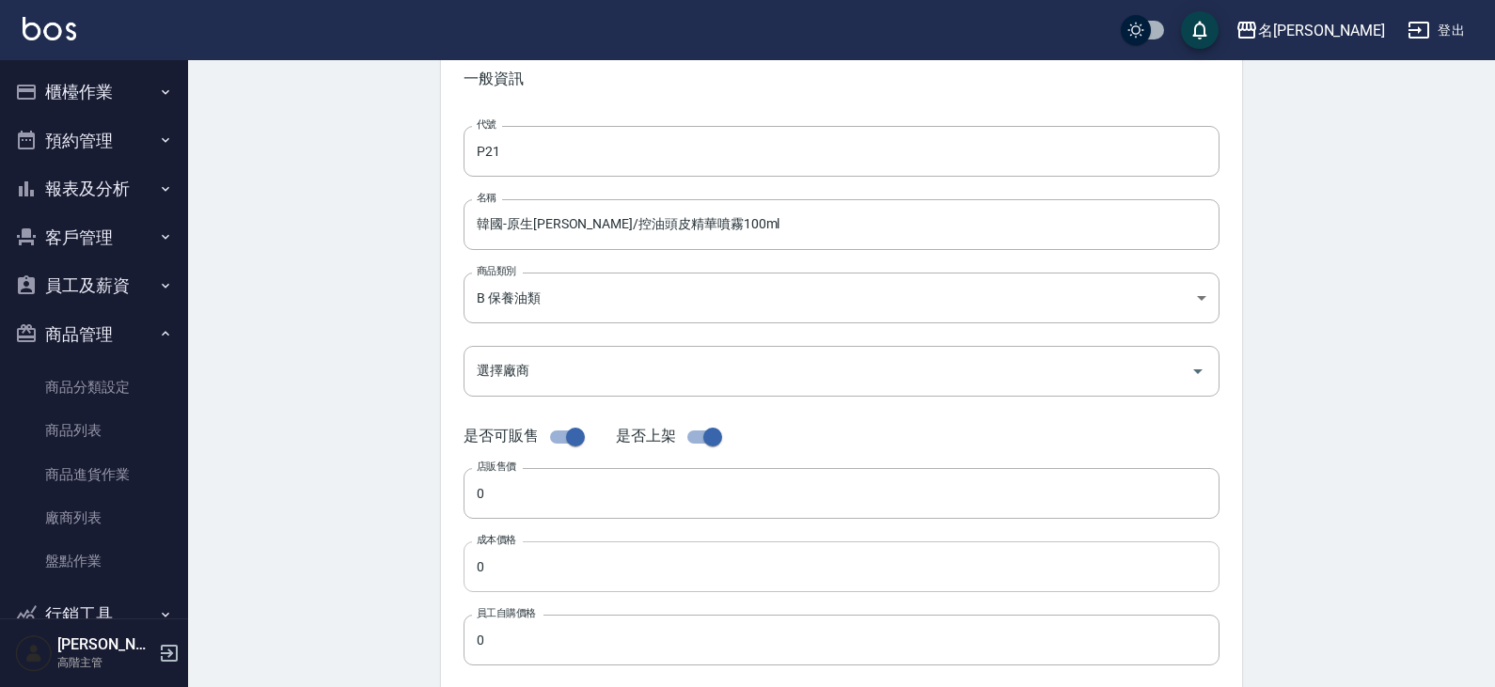
scroll to position [188, 0]
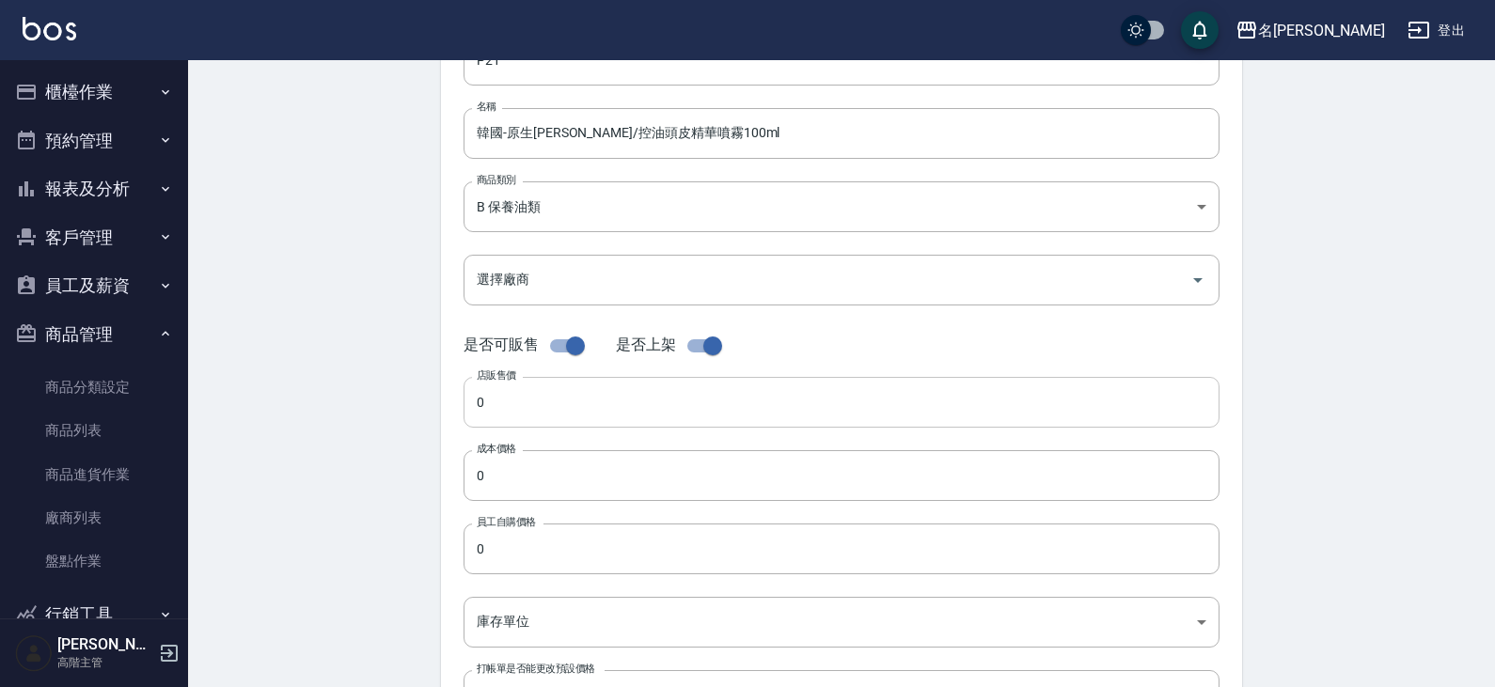
click at [525, 394] on input "0" at bounding box center [842, 402] width 756 height 51
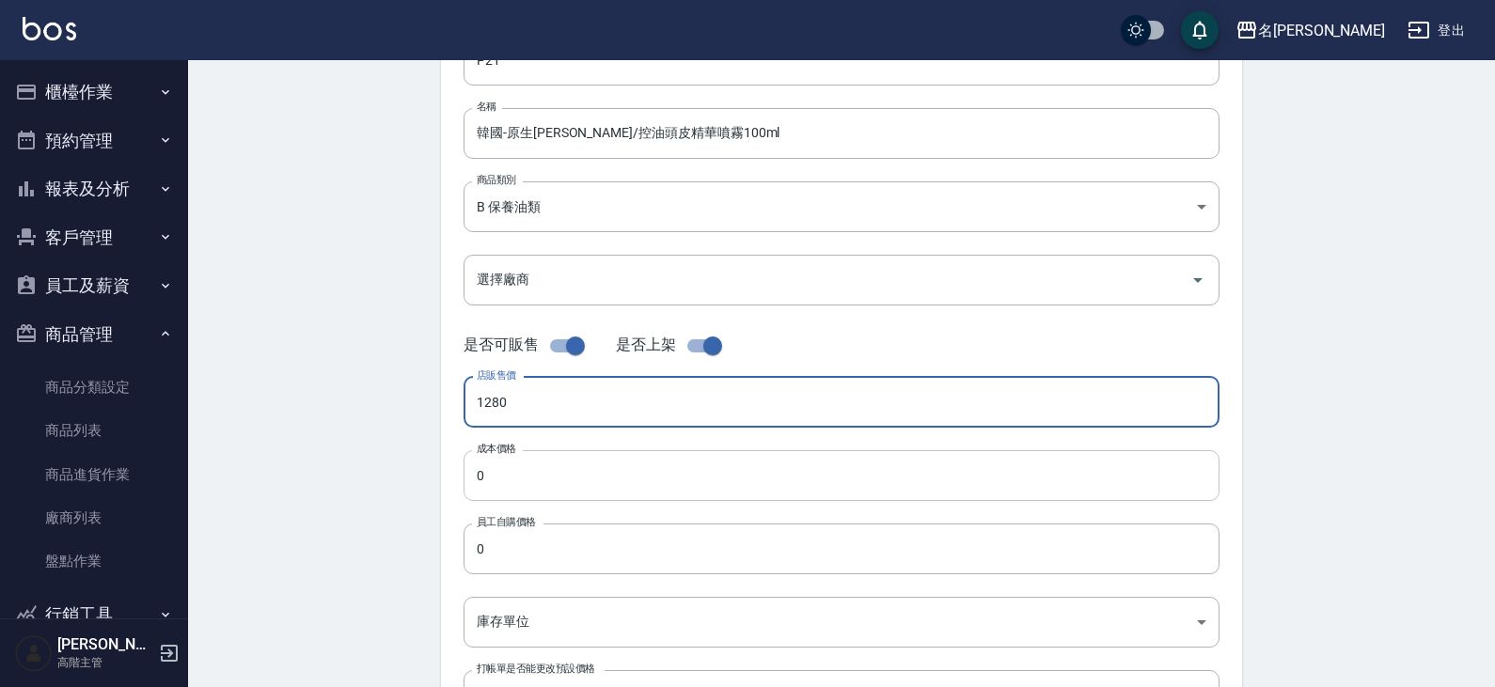
type input "1280"
click at [549, 461] on input "0" at bounding box center [842, 475] width 756 height 51
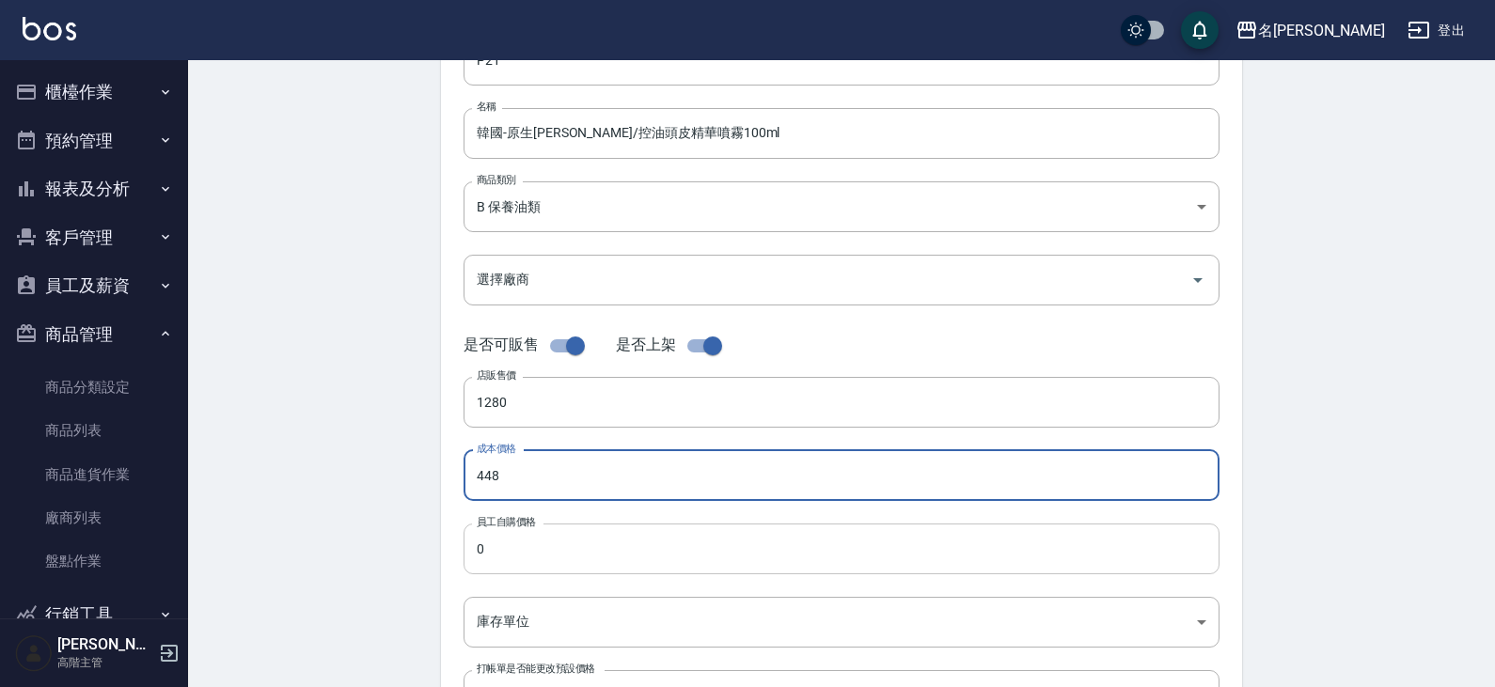
type input "448"
click at [563, 558] on input "0" at bounding box center [842, 549] width 756 height 51
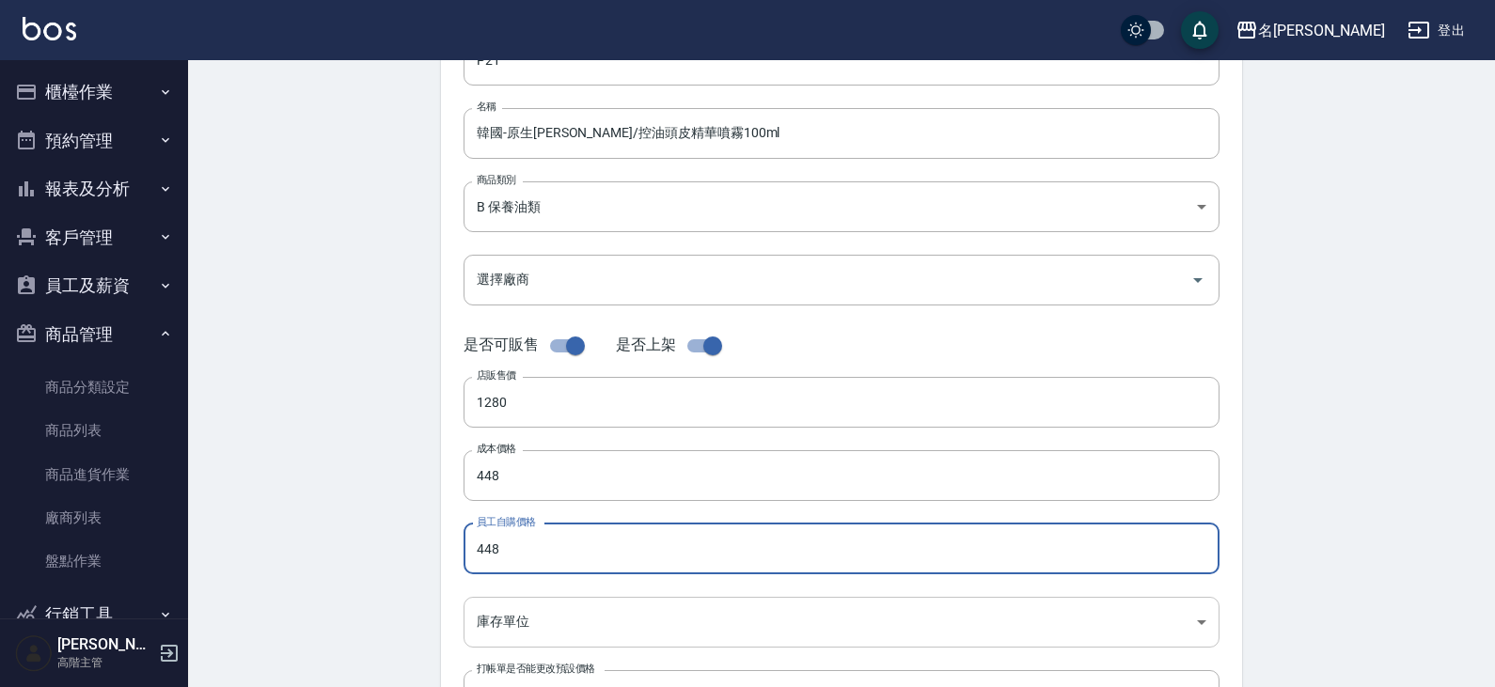
type input "448"
click at [594, 622] on body "名留仁二 登出 櫃檯作業 打帳單 帳單列表 掛單列表 座位開單 營業儀表板 現金收支登錄 高階收支登錄 材料自購登錄 每日結帳 排班表 現場電腦打卡 掃碼打卡…" at bounding box center [747, 460] width 1495 height 1297
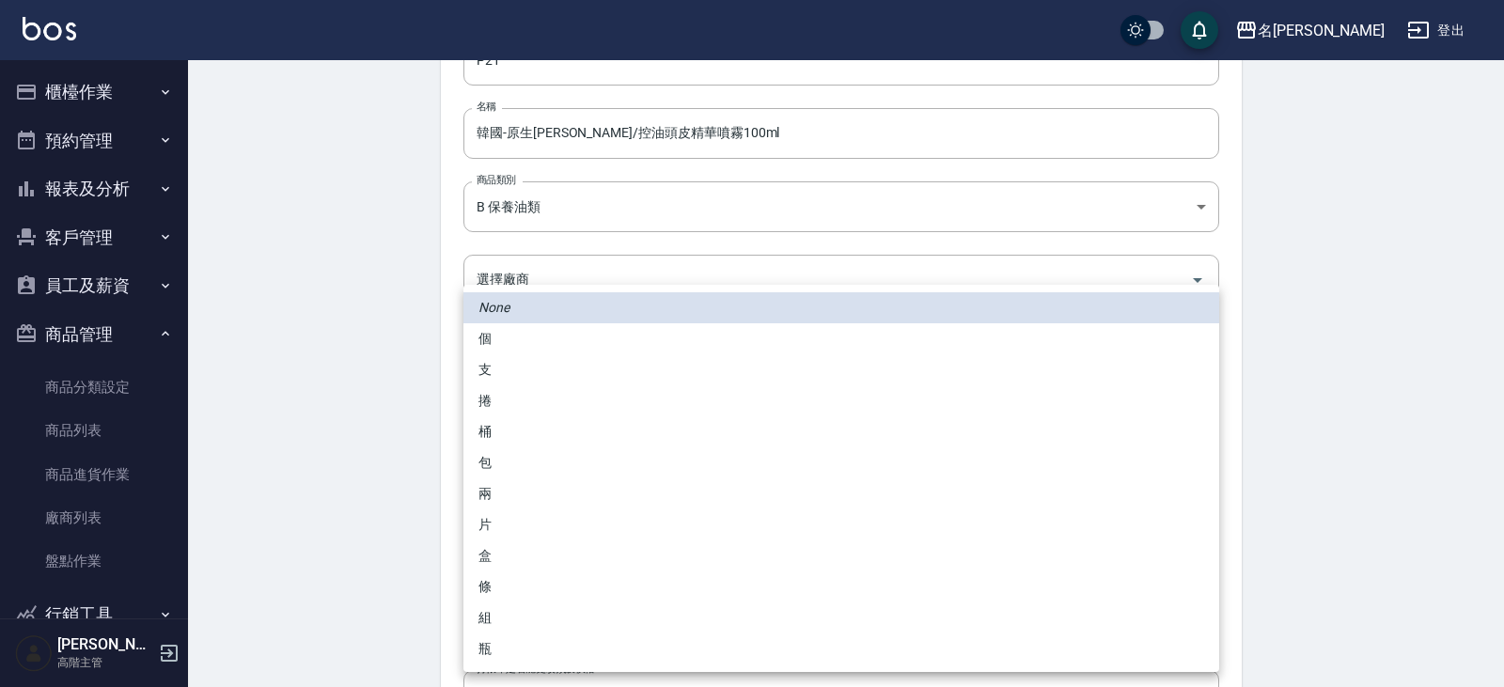
click at [510, 640] on li "瓶" at bounding box center [842, 649] width 756 height 31
type input "瓶"
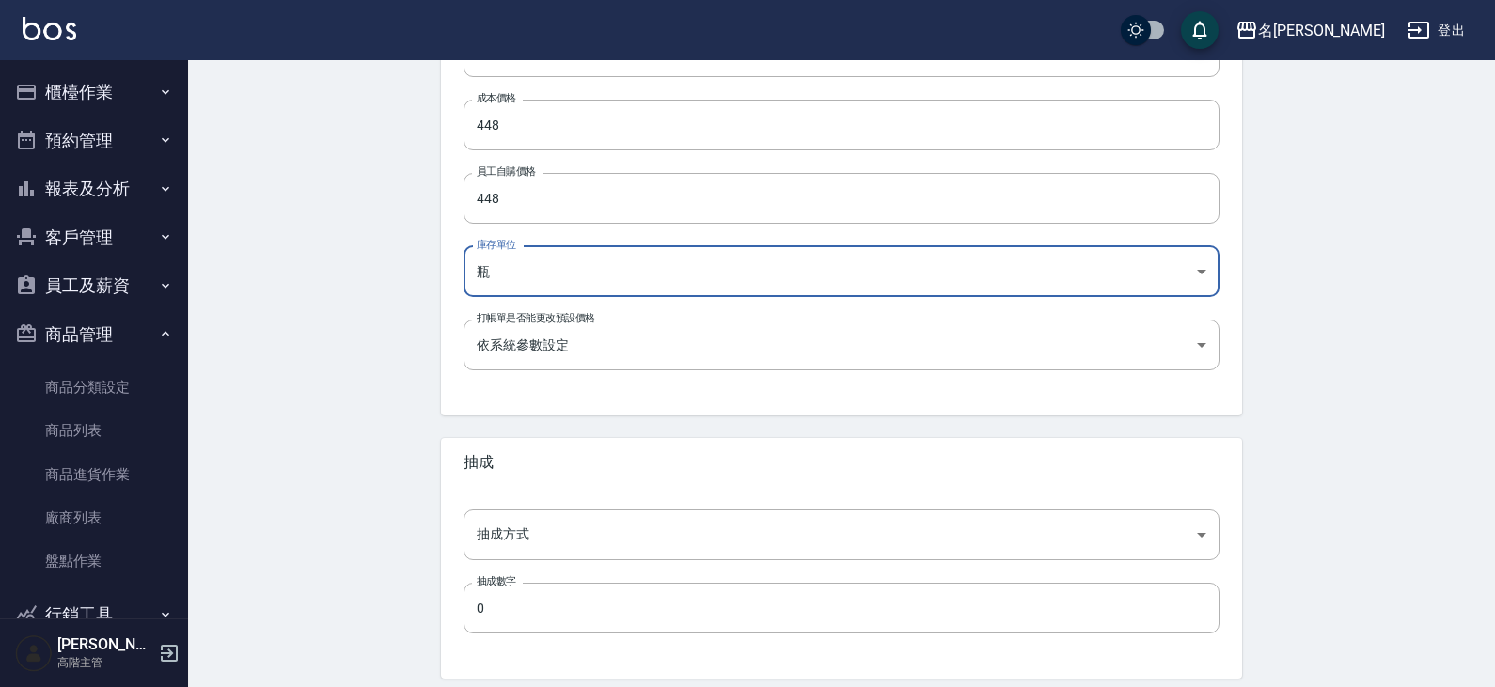
scroll to position [610, 0]
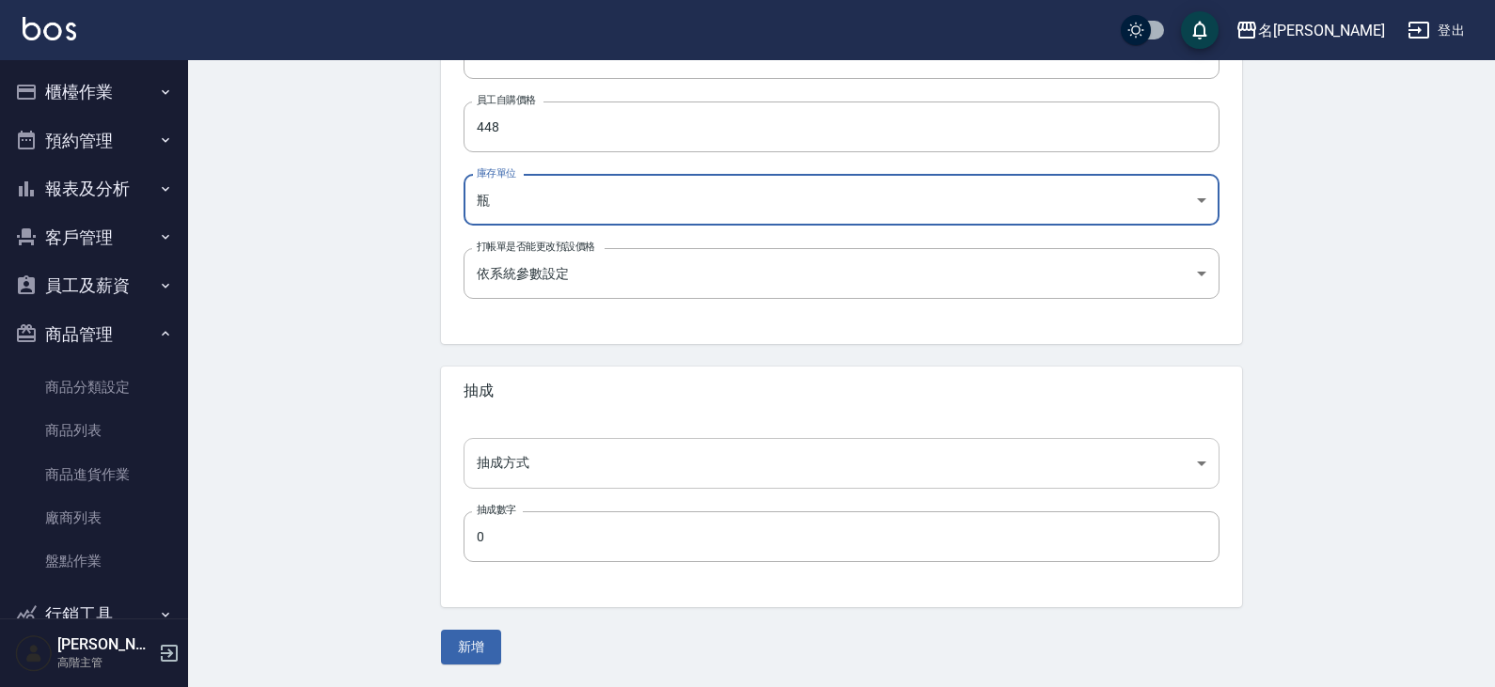
click at [557, 456] on body "名留仁二 登出 櫃檯作業 打帳單 帳單列表 掛單列表 座位開單 營業儀表板 現金收支登錄 高階收支登錄 材料自購登錄 每日結帳 排班表 現場電腦打卡 掃碼打卡…" at bounding box center [747, 38] width 1495 height 1297
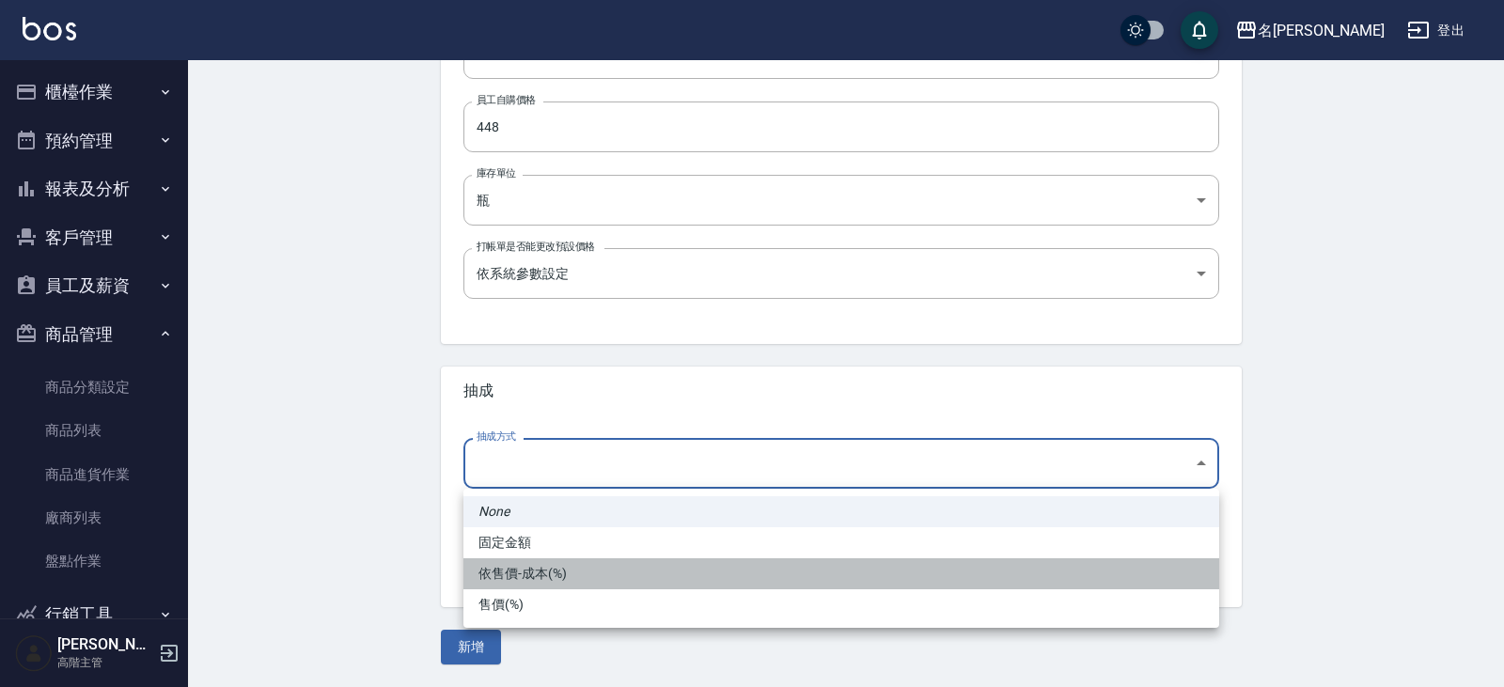
click at [553, 576] on li "依售價-成本(%)" at bounding box center [842, 573] width 756 height 31
type input "byCost"
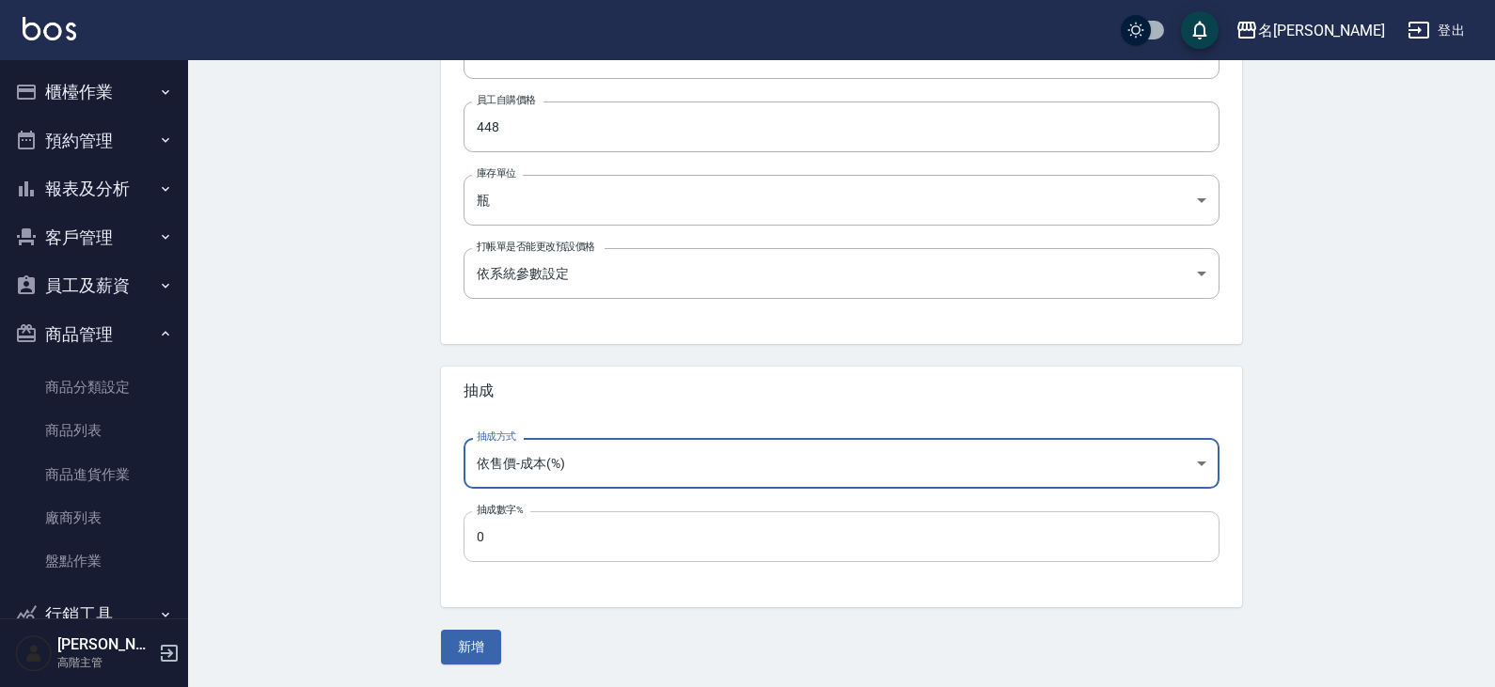
click at [542, 540] on input "0" at bounding box center [842, 536] width 756 height 51
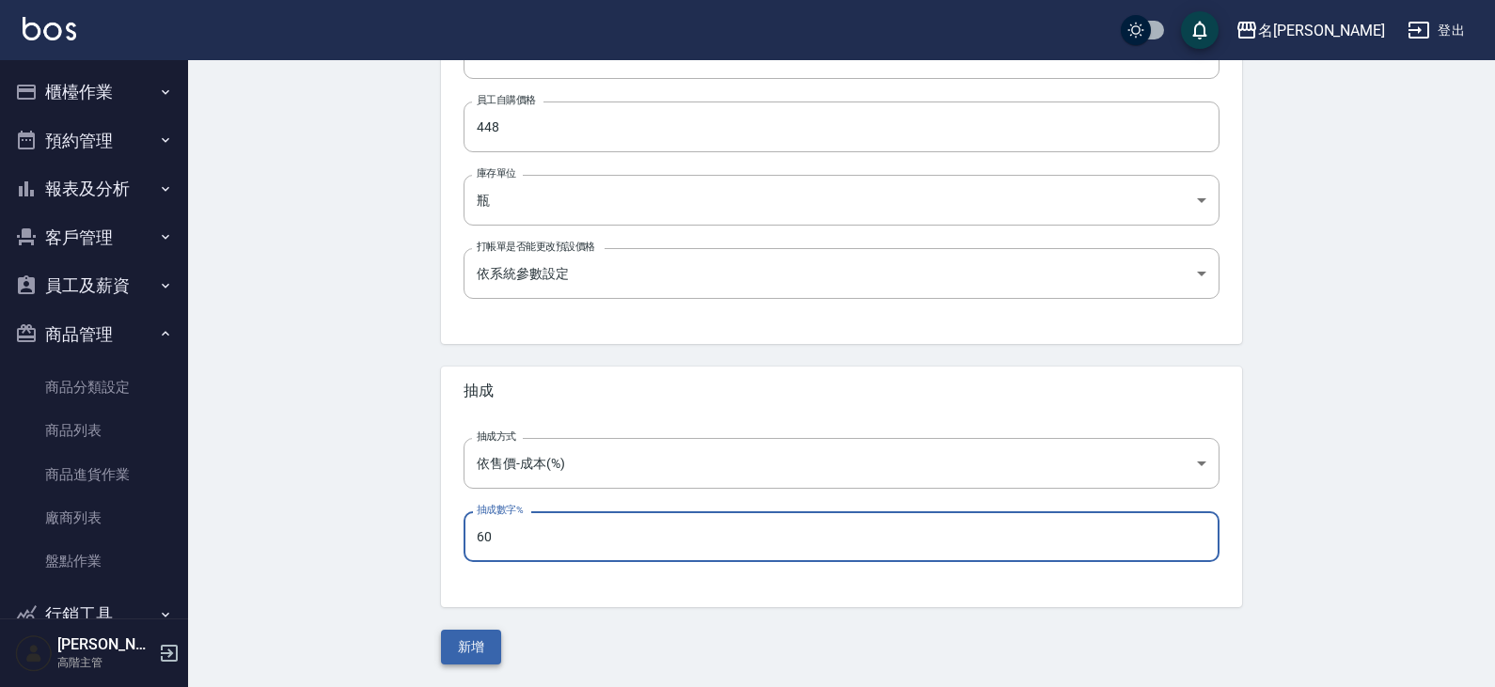
type input "60"
click at [471, 646] on button "新增" at bounding box center [471, 647] width 60 height 35
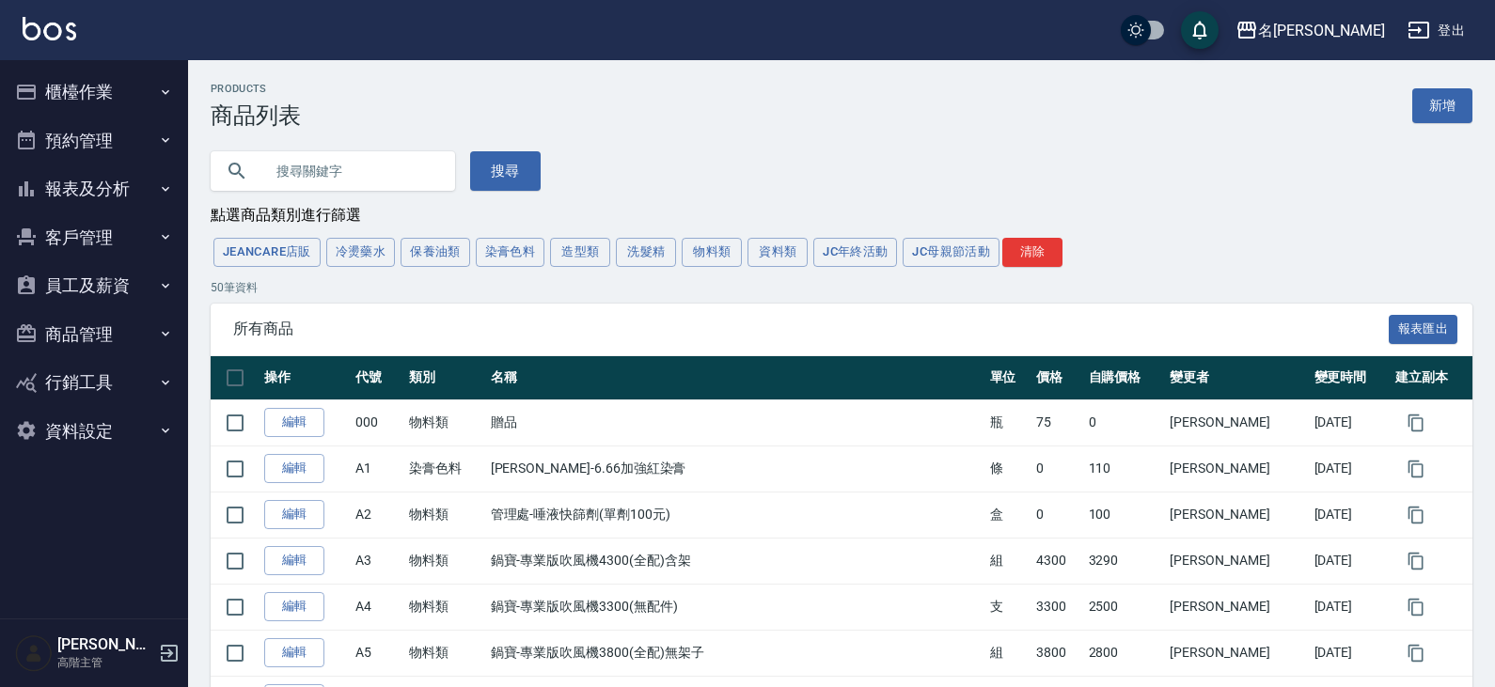
click at [110, 89] on button "櫃檯作業" at bounding box center [94, 92] width 173 height 49
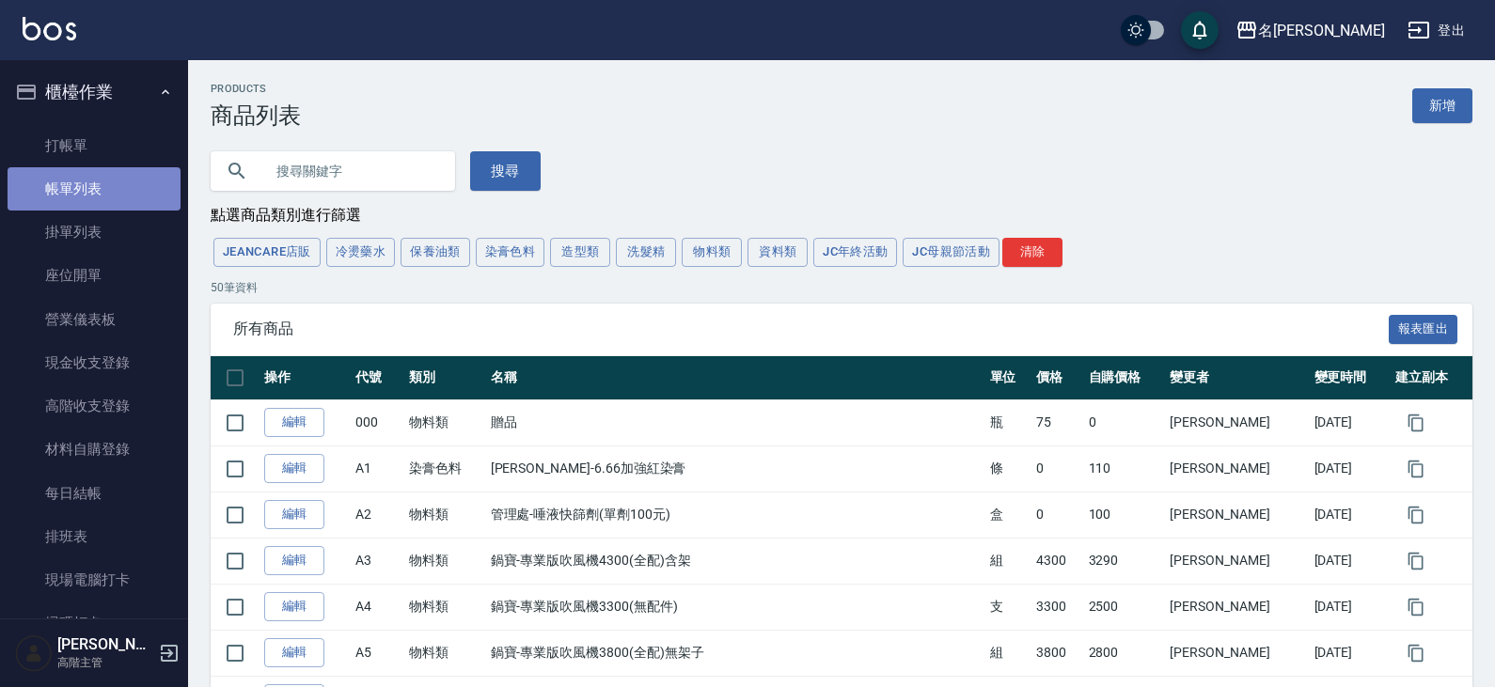
click at [111, 177] on link "帳單列表" at bounding box center [94, 188] width 173 height 43
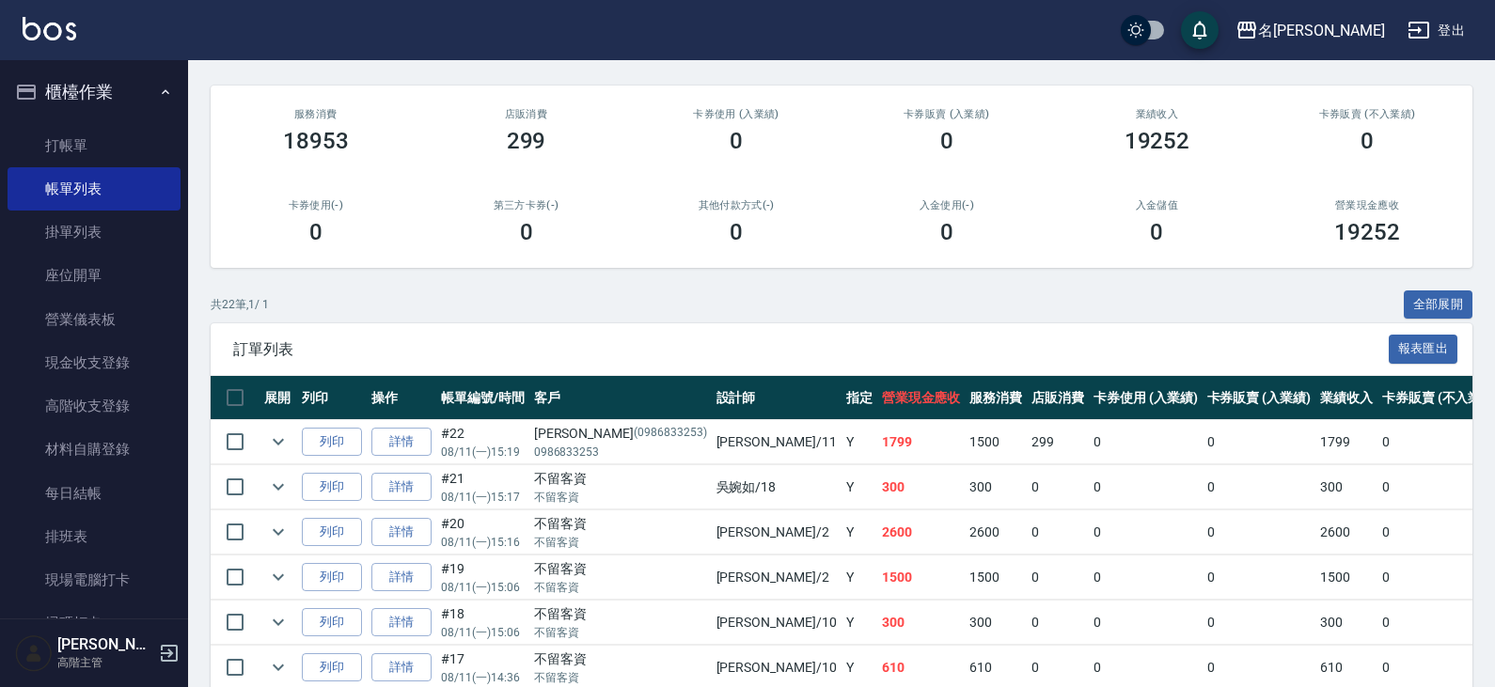
scroll to position [188, 0]
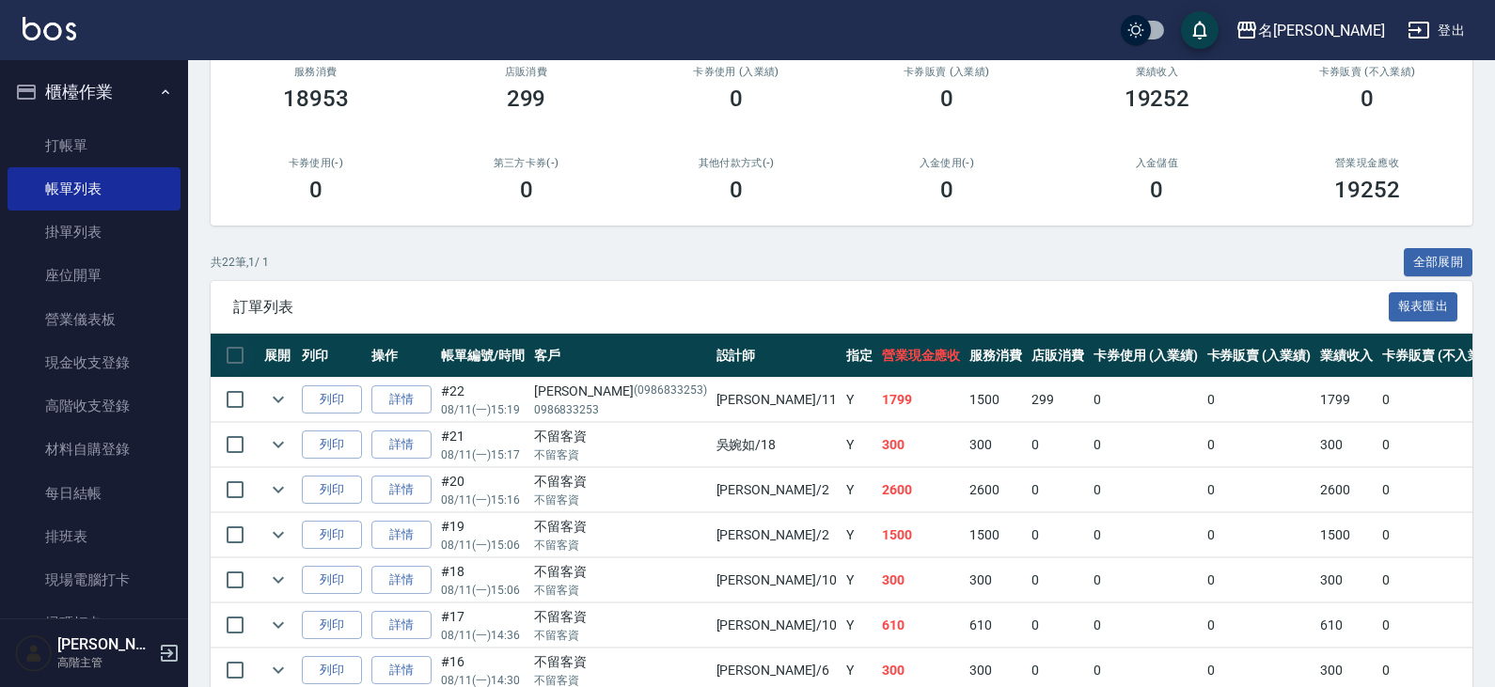
click at [226, 353] on input "checkbox" at bounding box center [234, 355] width 39 height 39
checkbox input "true"
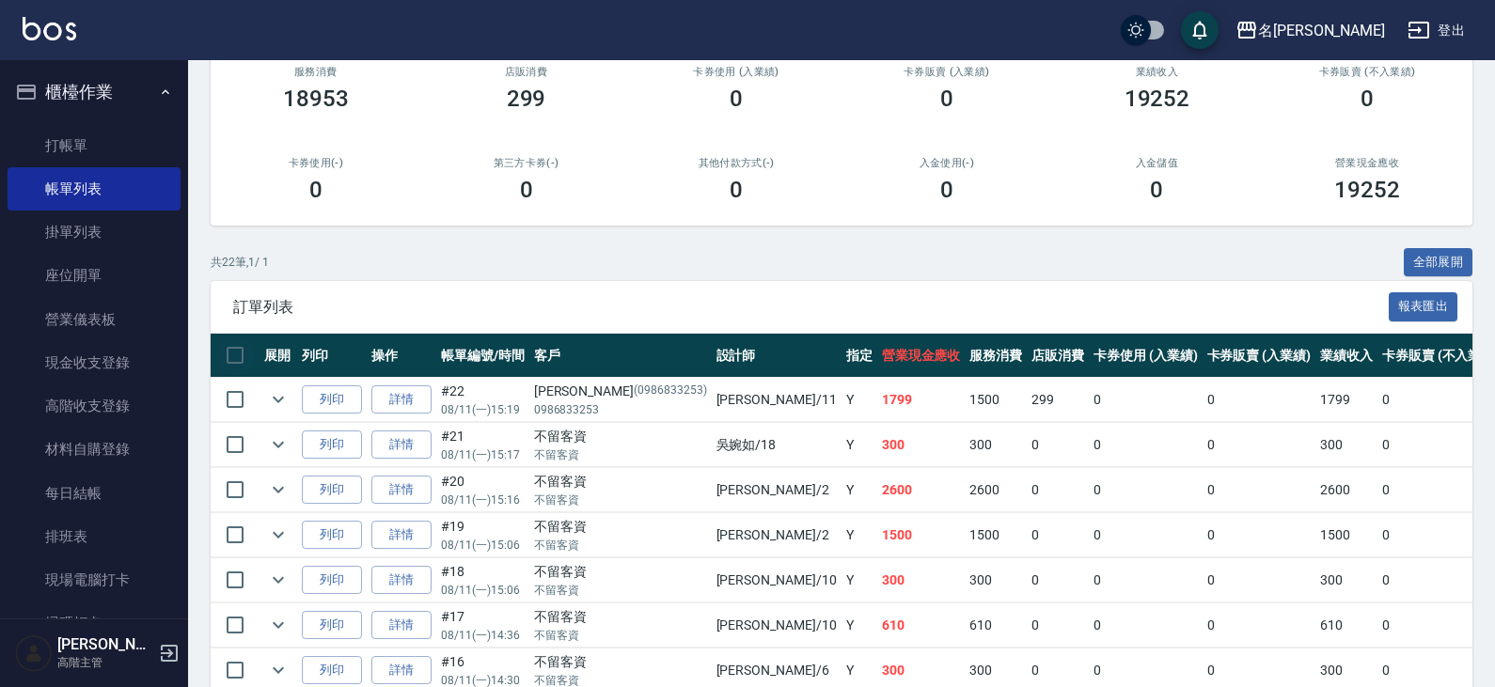
checkbox input "true"
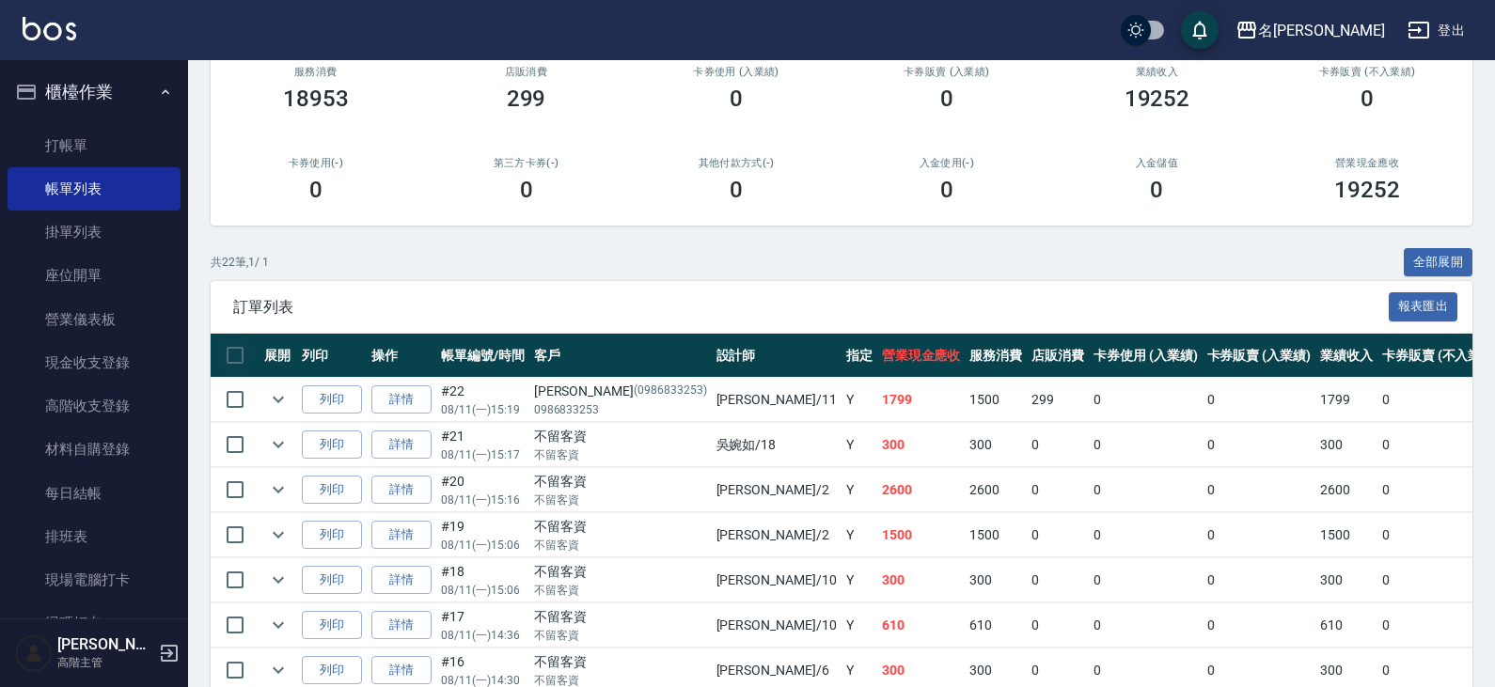
checkbox input "true"
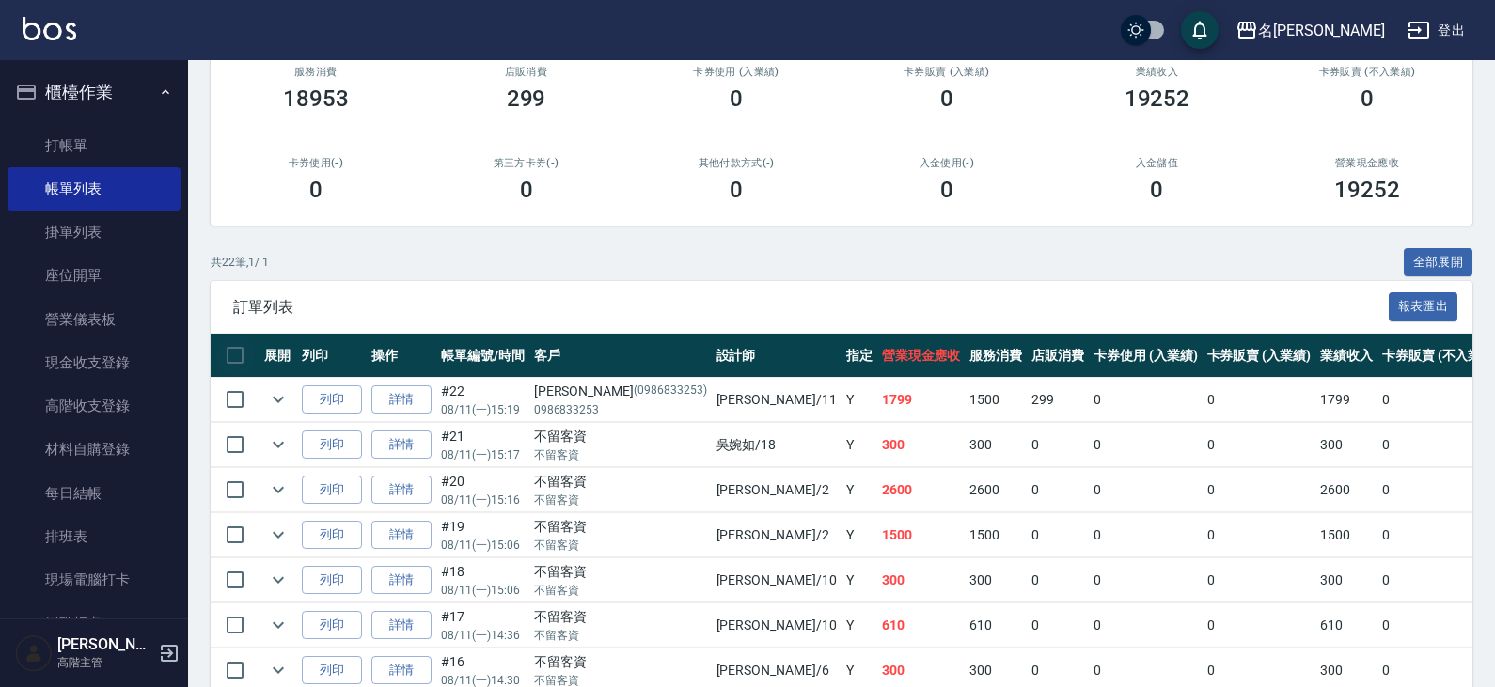
checkbox input "true"
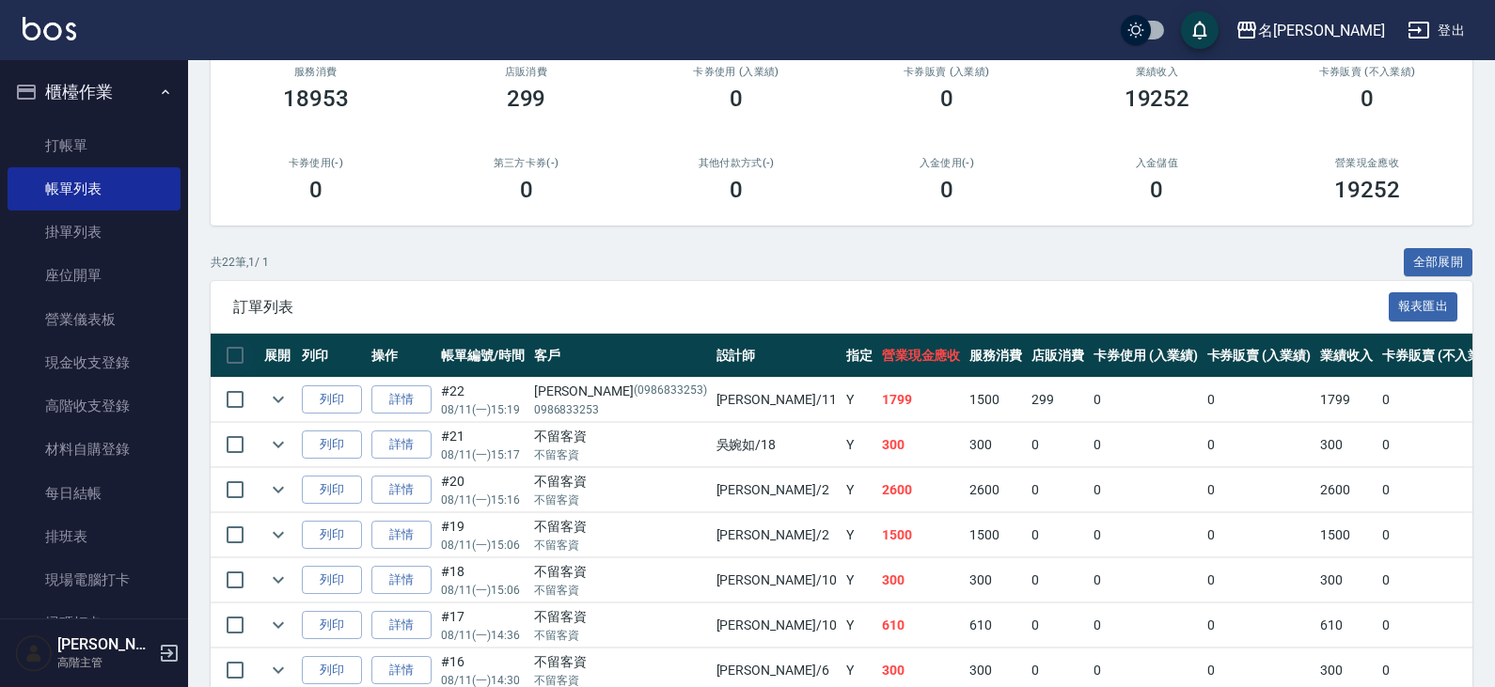
checkbox input "true"
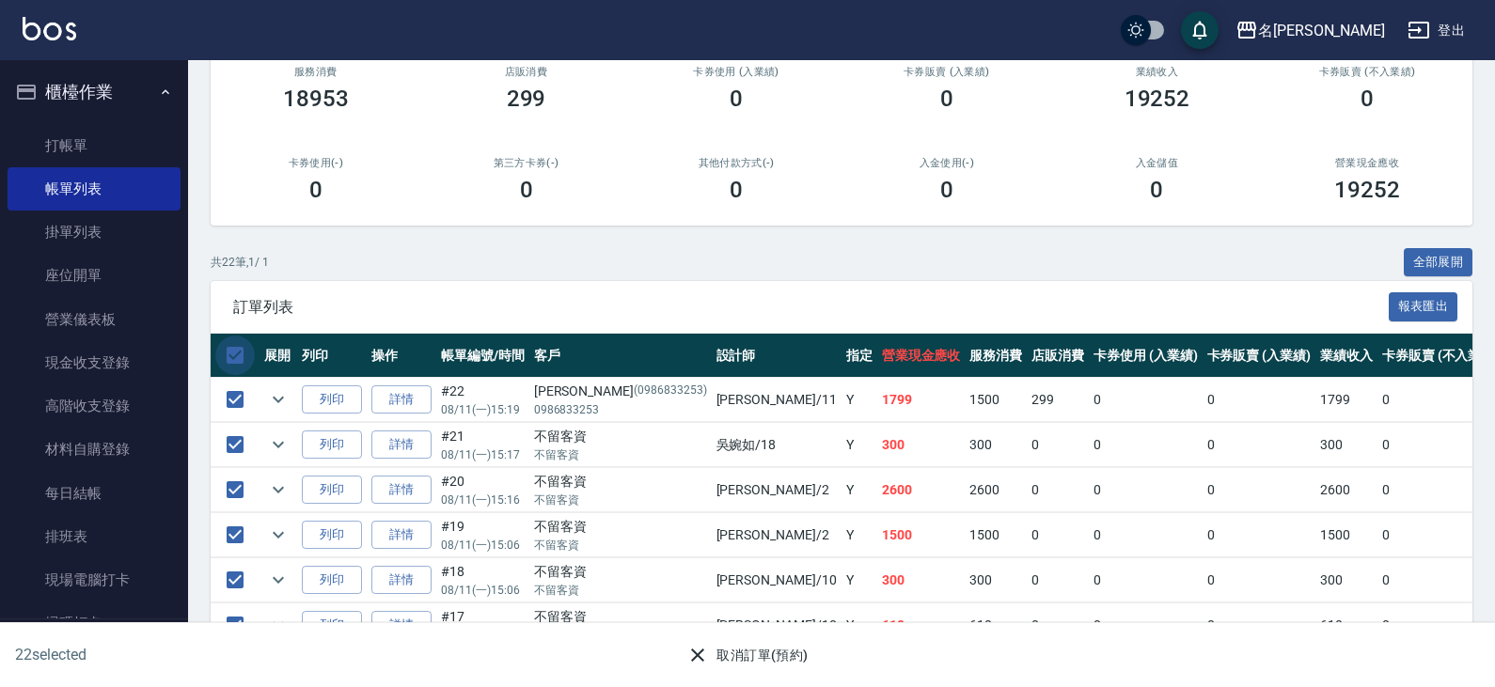
click at [231, 360] on input "checkbox" at bounding box center [234, 355] width 39 height 39
checkbox input "false"
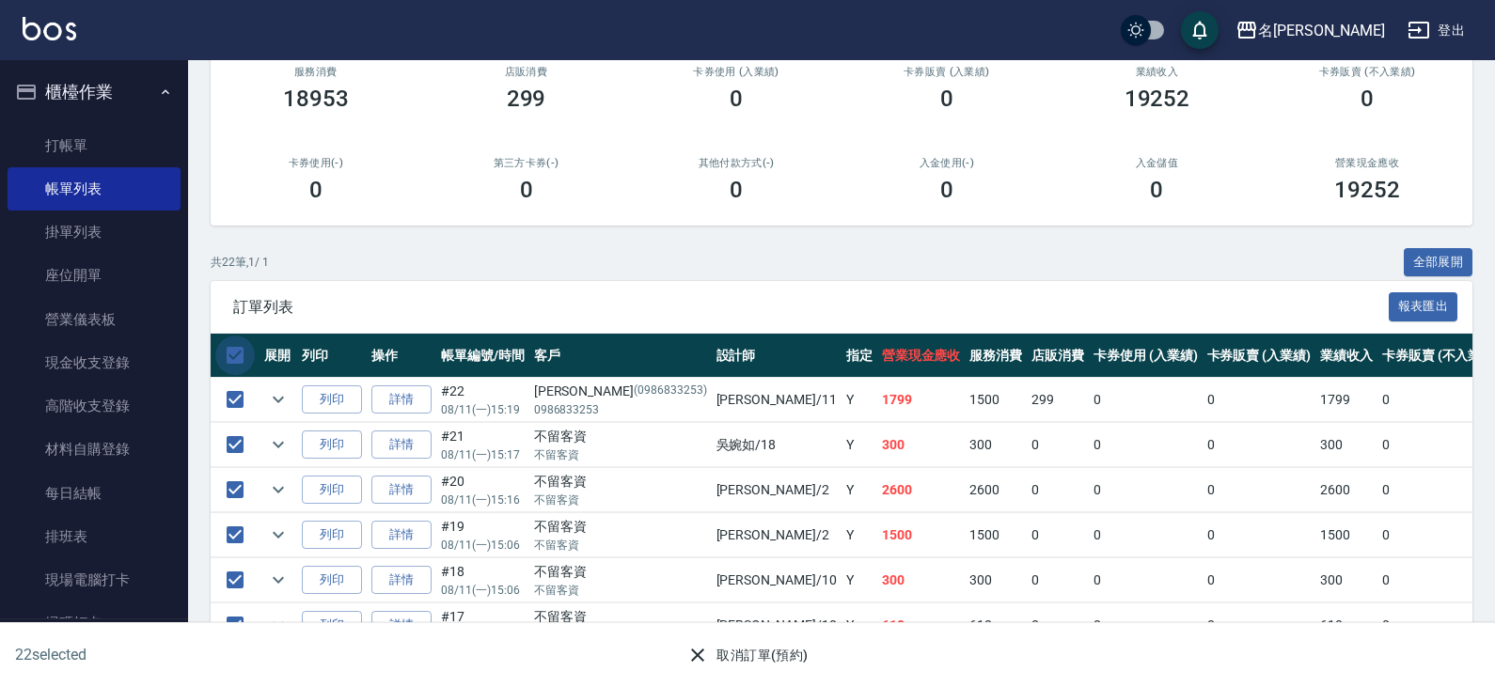
checkbox input "false"
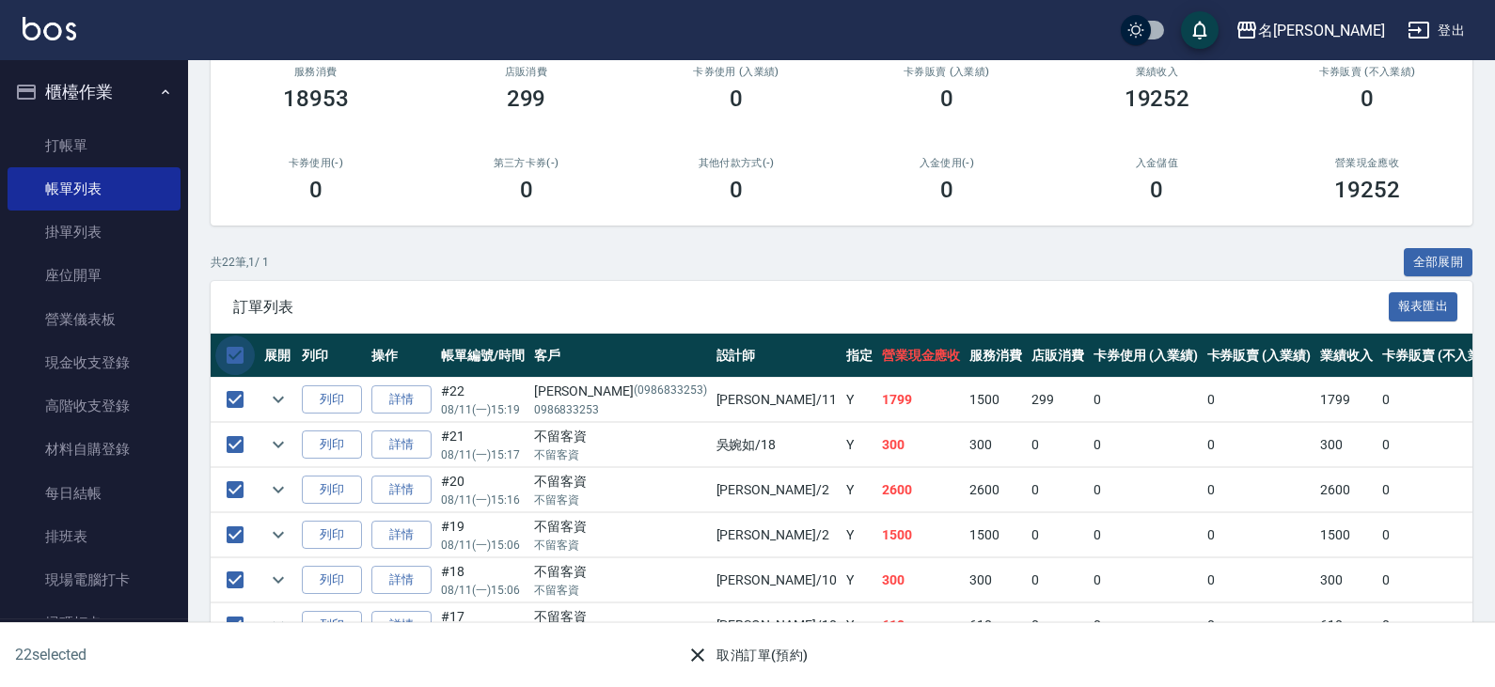
checkbox input "false"
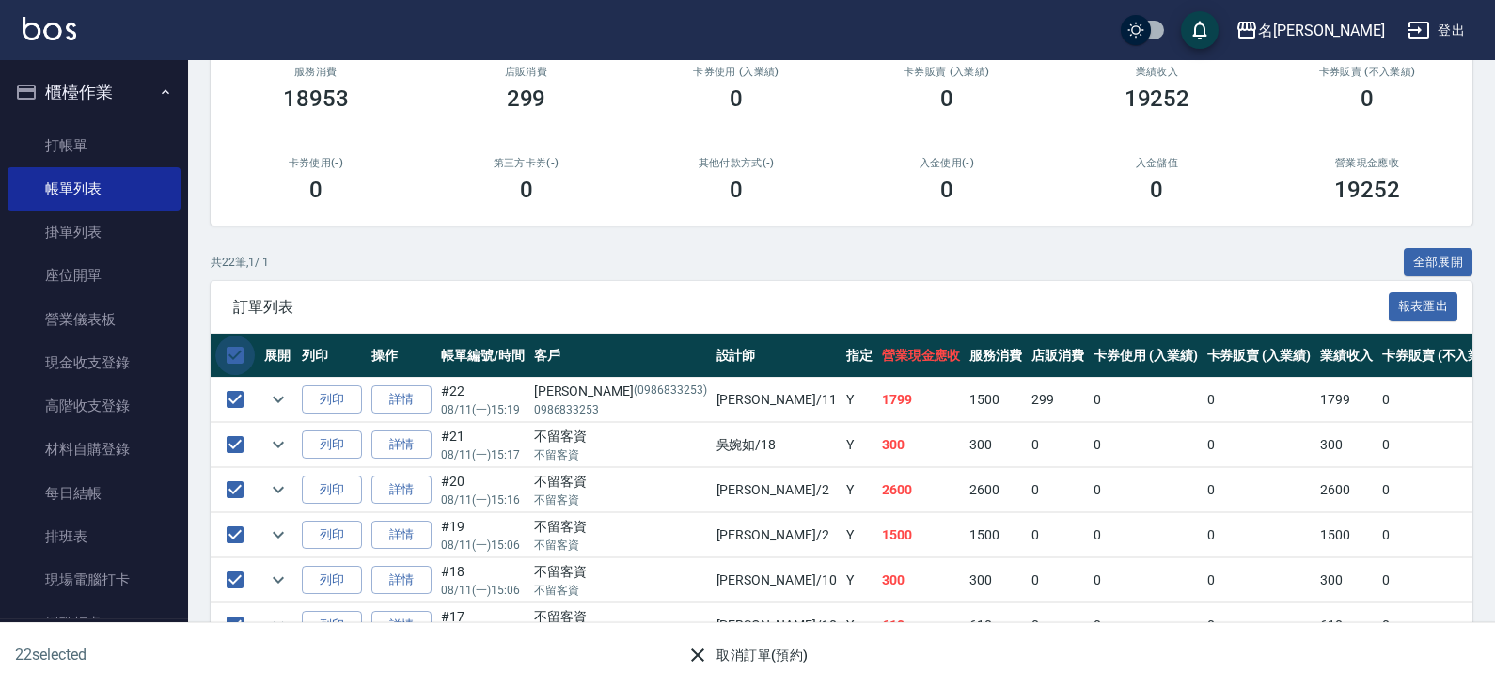
checkbox input "false"
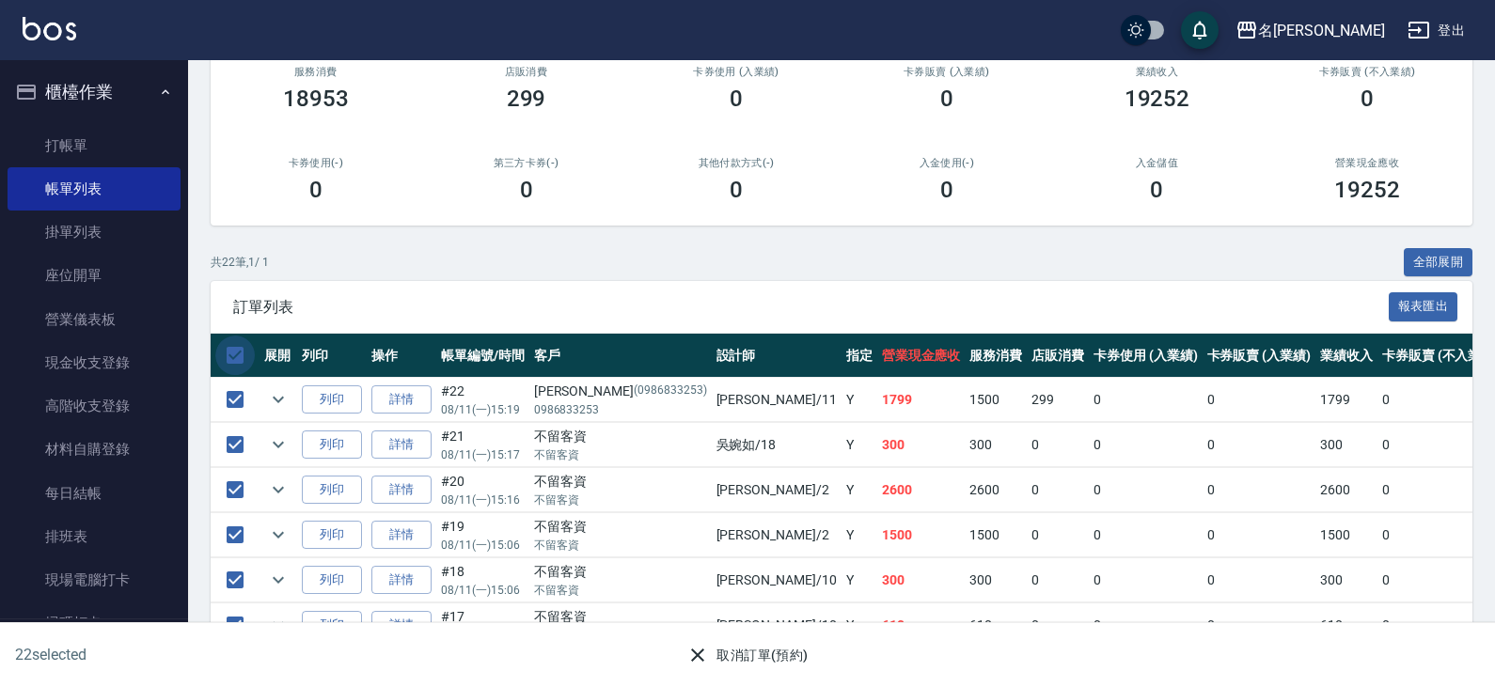
checkbox input "false"
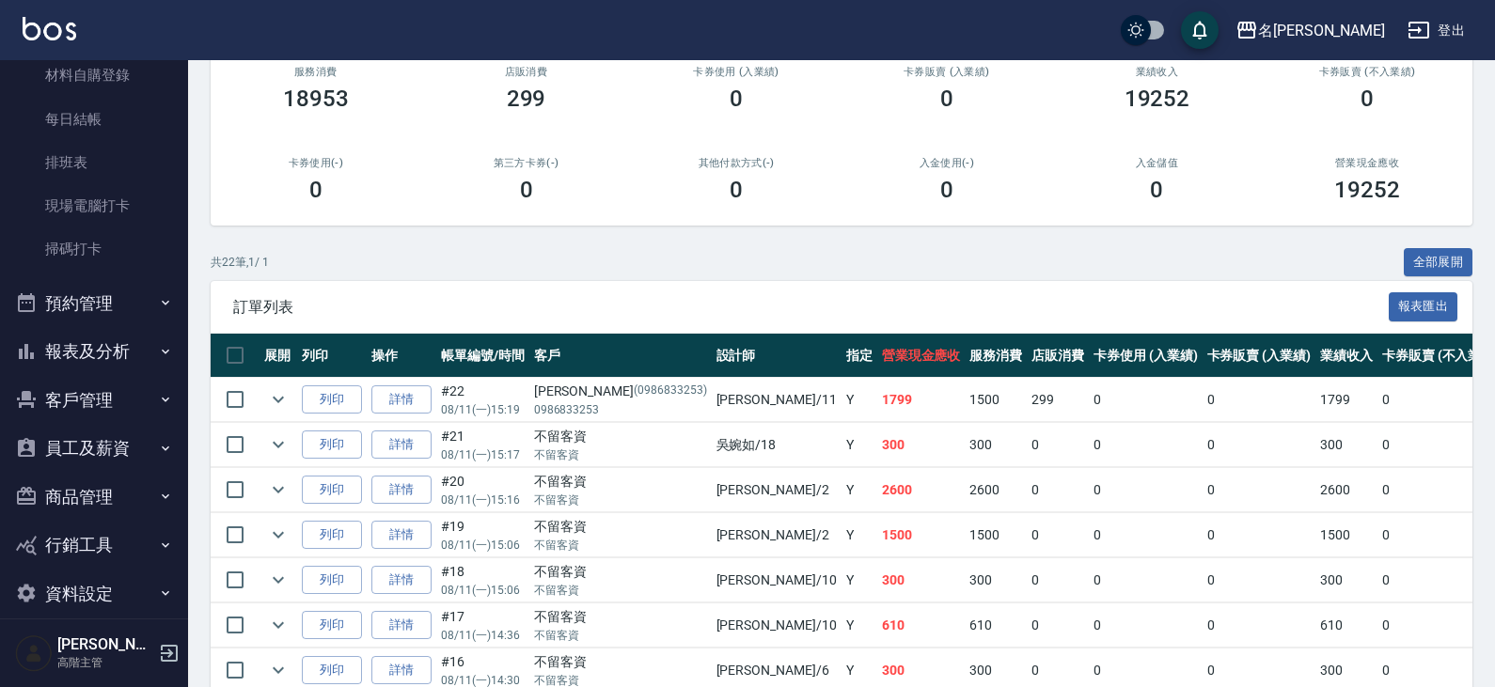
scroll to position [376, 0]
click at [113, 339] on button "報表及分析" at bounding box center [94, 349] width 173 height 49
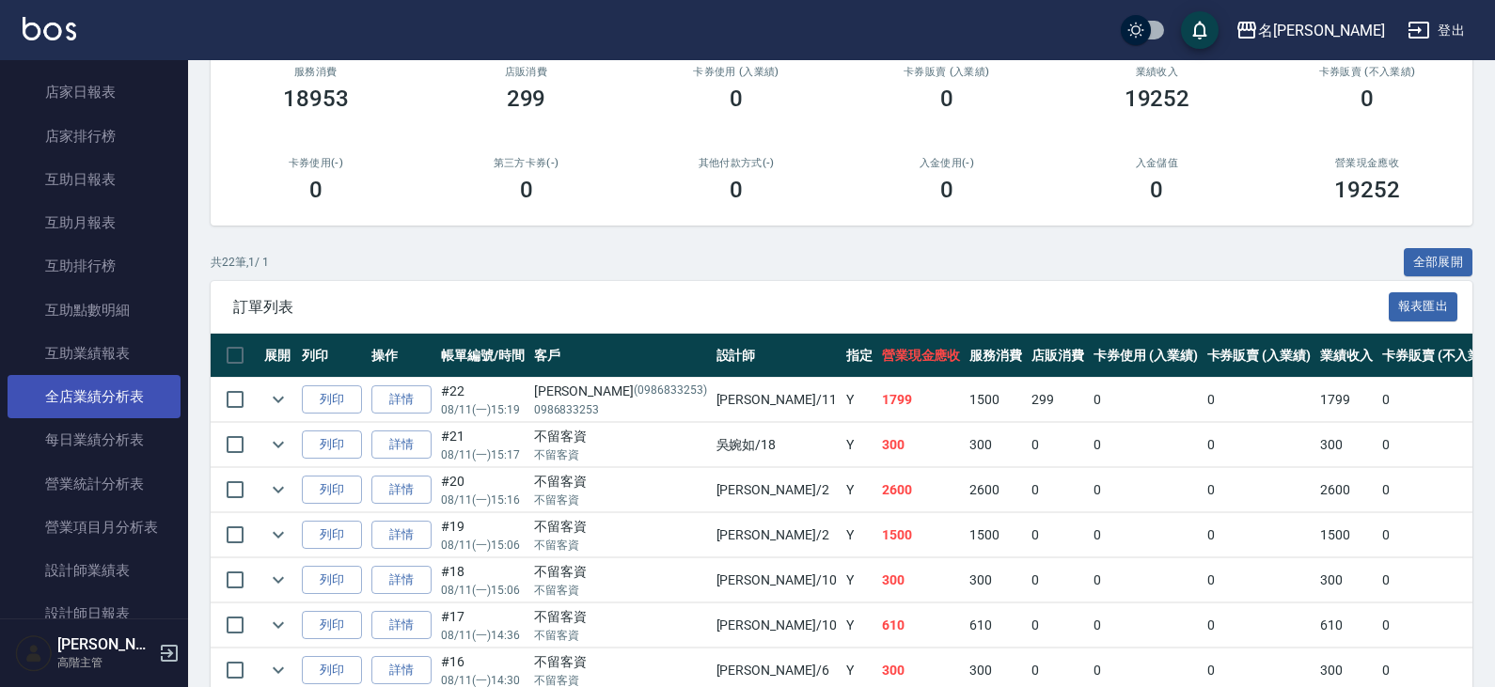
scroll to position [846, 0]
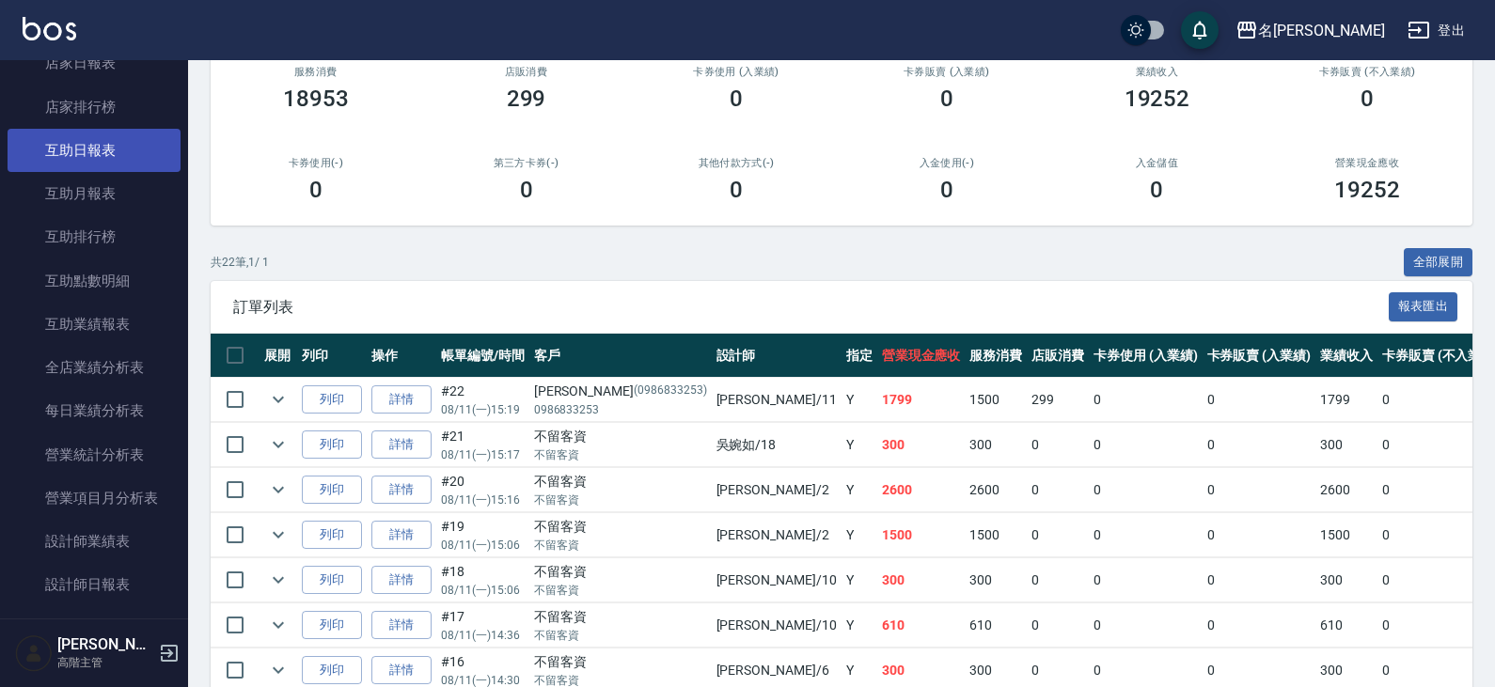
click at [109, 161] on link "互助日報表" at bounding box center [94, 150] width 173 height 43
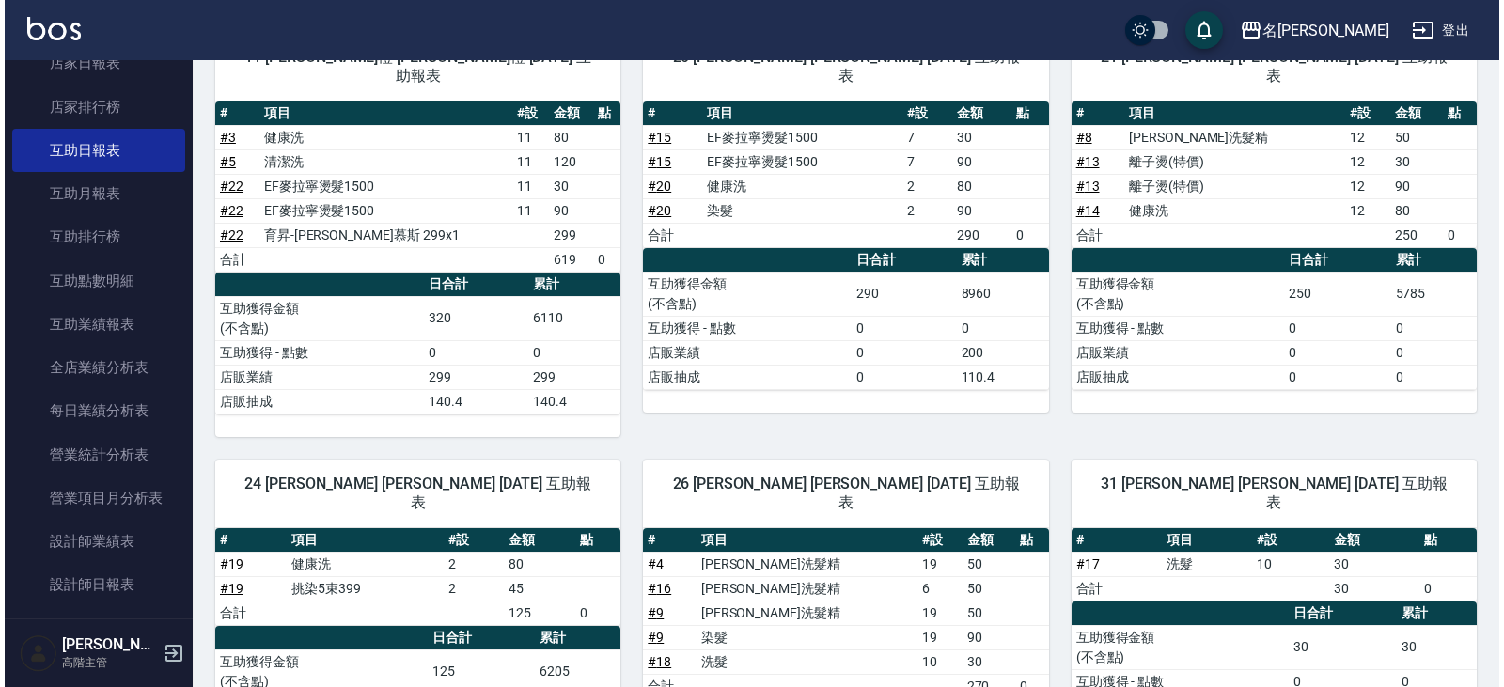
scroll to position [282, 0]
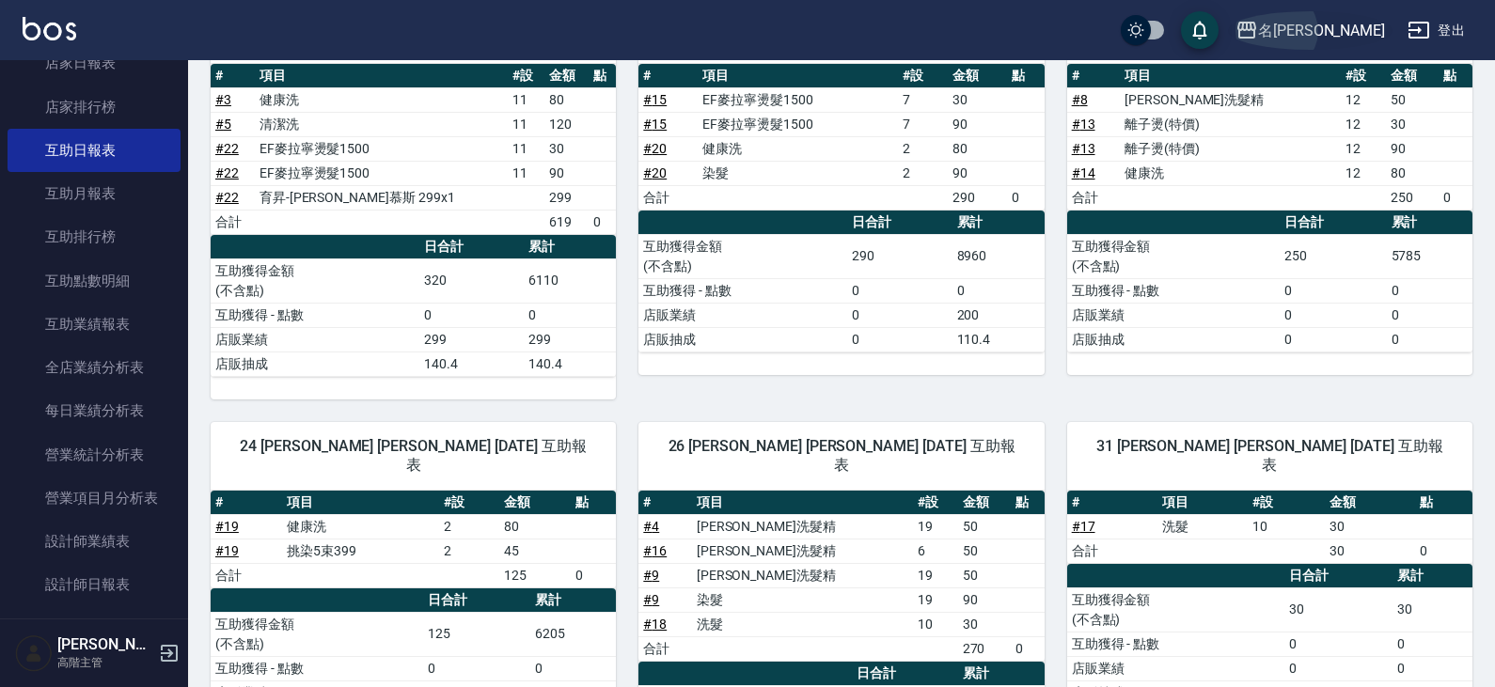
click at [1334, 39] on div "名留仁二" at bounding box center [1321, 31] width 127 height 24
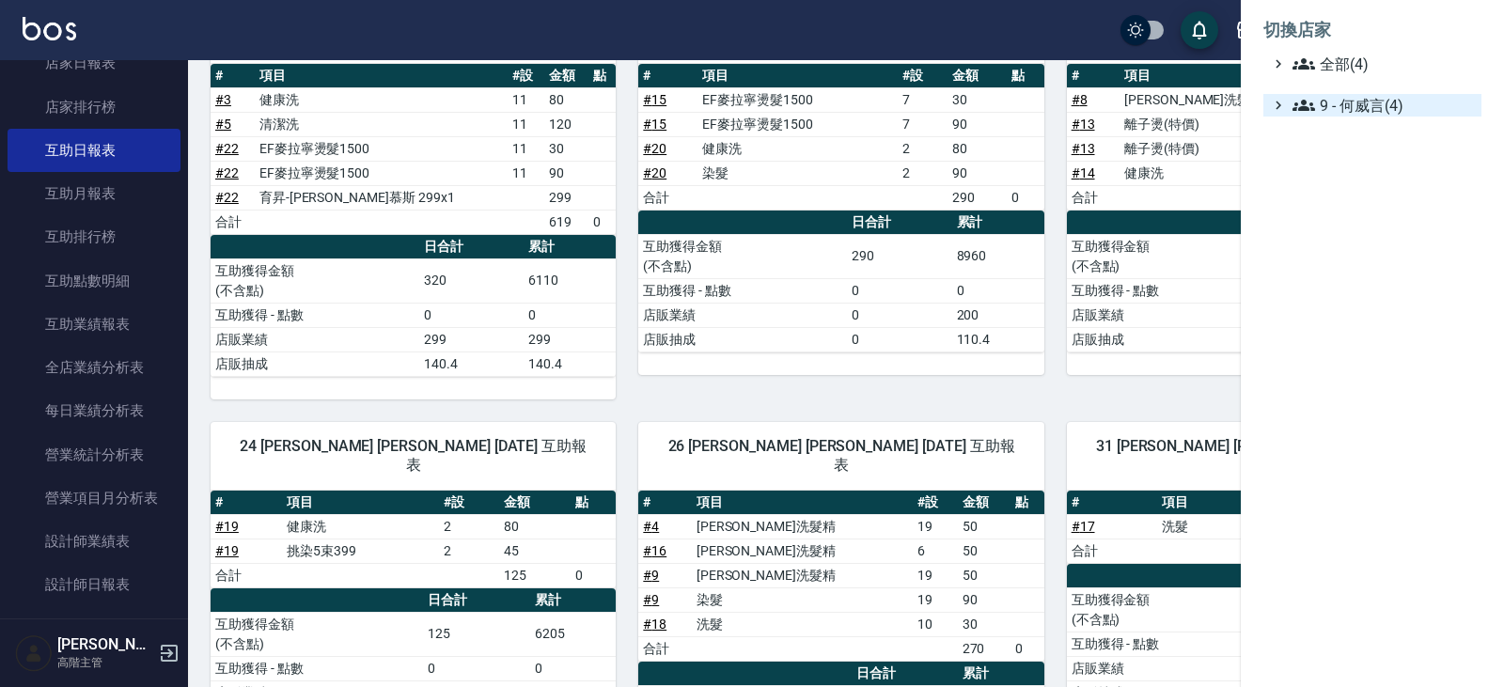
click at [1351, 114] on span "9 - 何威言(4)" at bounding box center [1383, 105] width 181 height 23
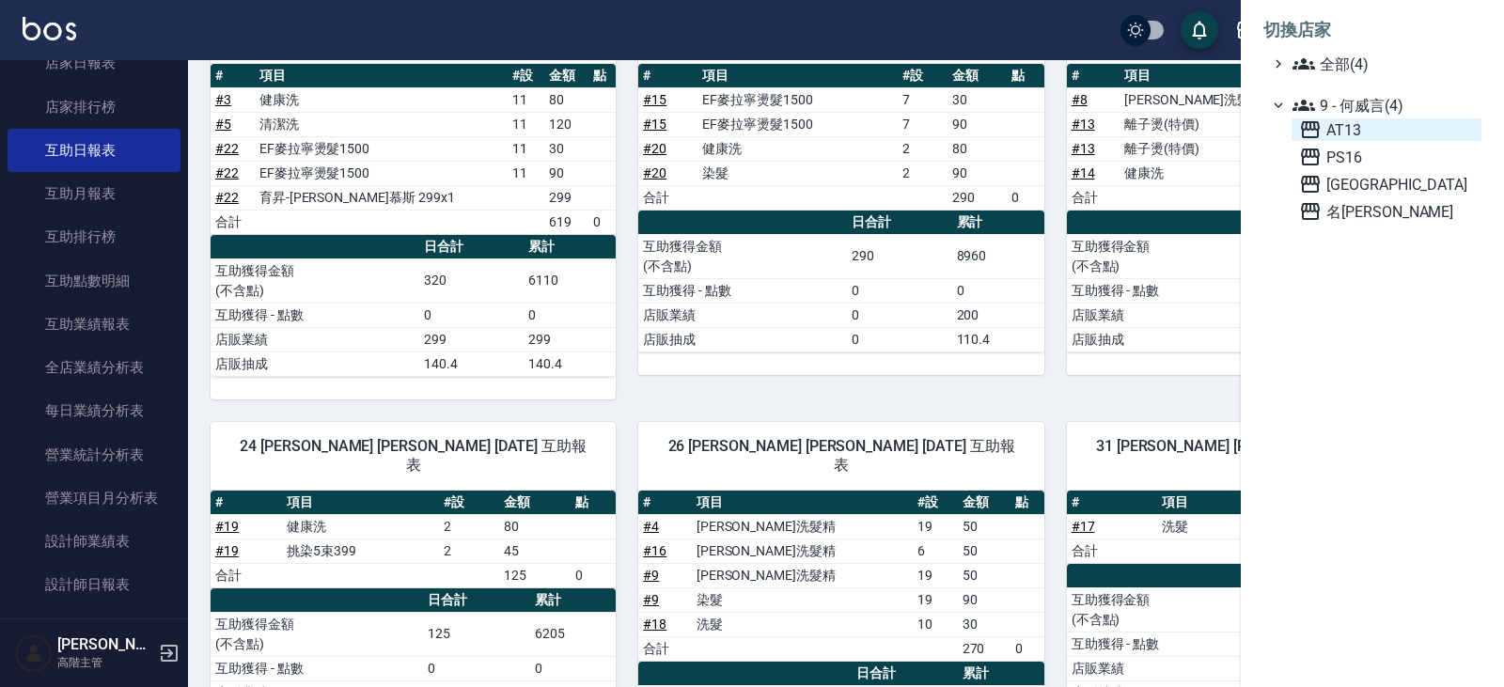
click at [1345, 131] on span "AT13" at bounding box center [1386, 129] width 175 height 23
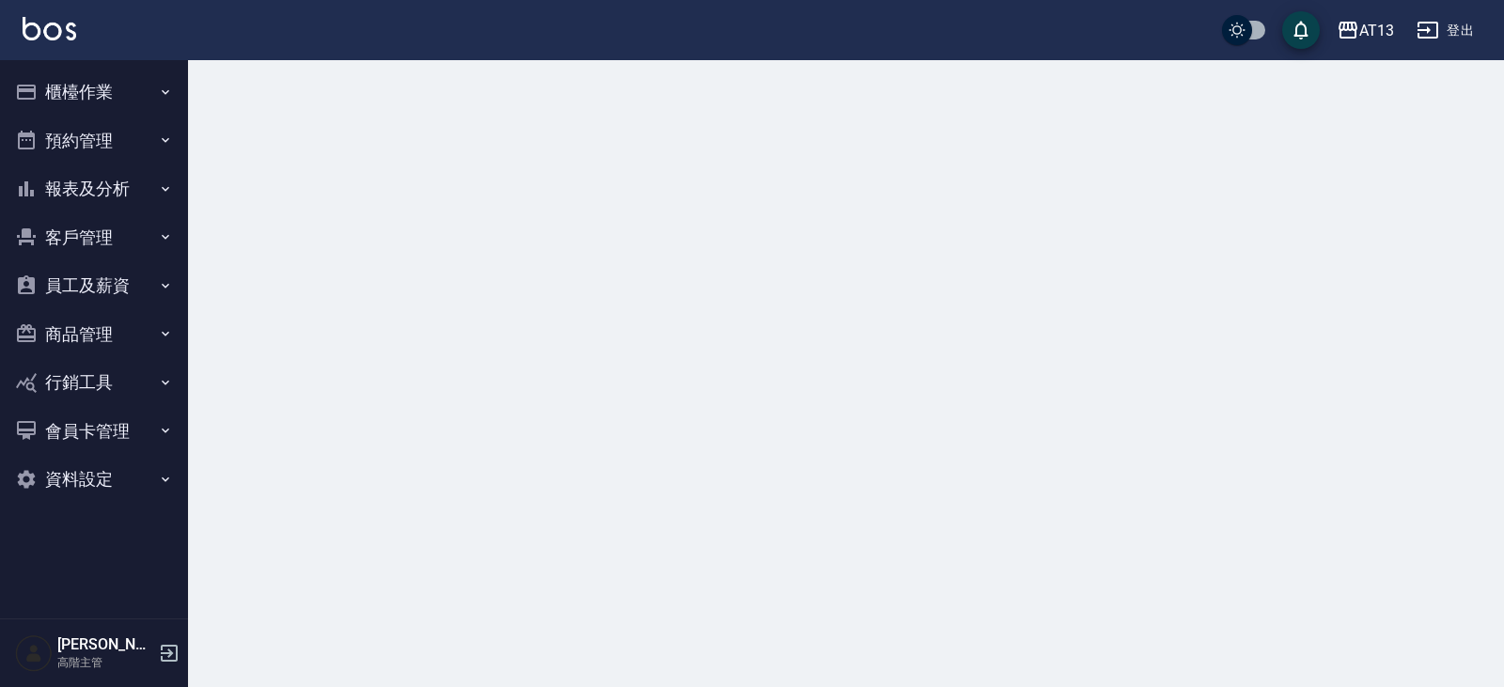
click at [102, 322] on button "商品管理" at bounding box center [94, 334] width 173 height 49
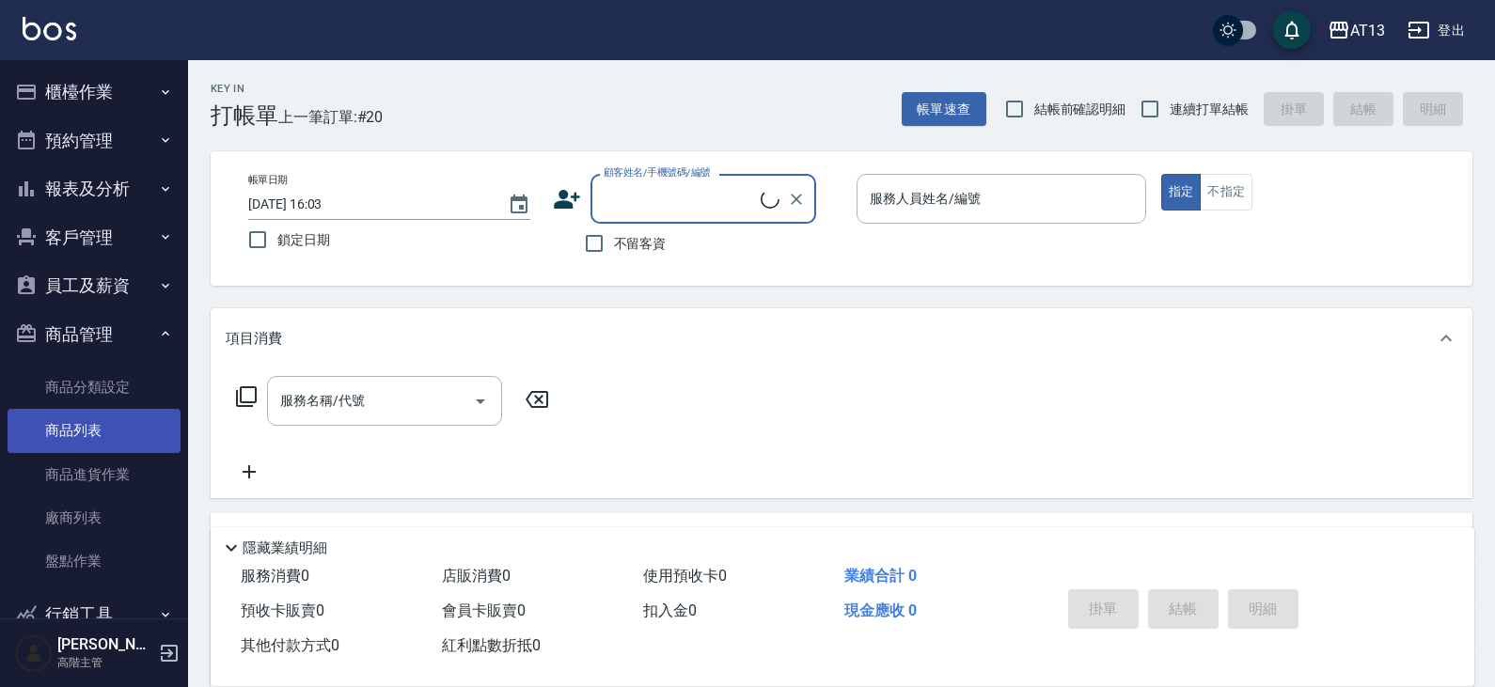
click at [88, 430] on link "商品列表" at bounding box center [94, 430] width 173 height 43
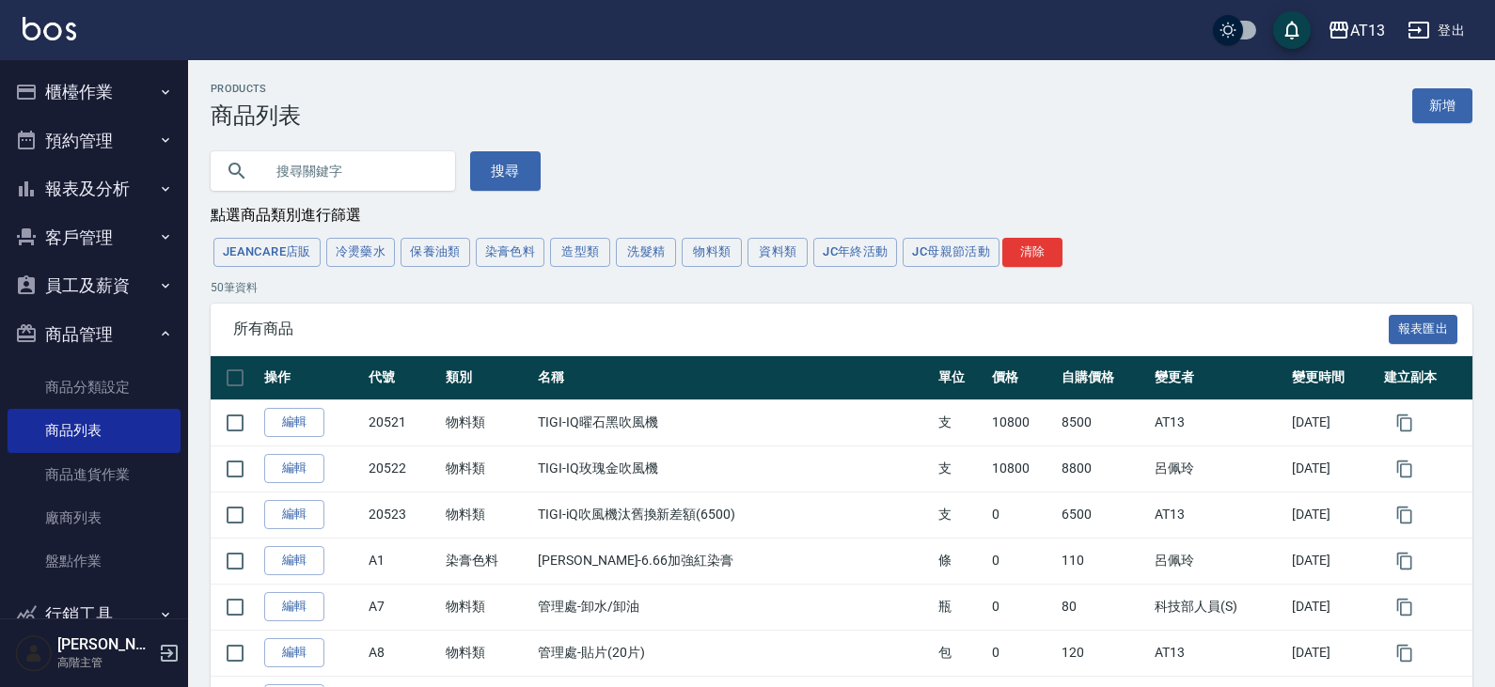
click at [367, 171] on input "text" at bounding box center [351, 171] width 177 height 51
type input "口"
type input "角質"
